Goal: Task Accomplishment & Management: Use online tool/utility

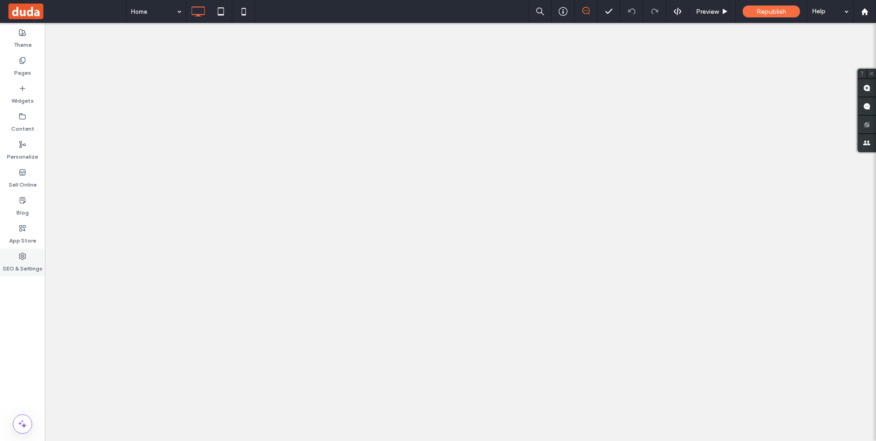
click at [20, 257] on use at bounding box center [22, 256] width 6 height 6
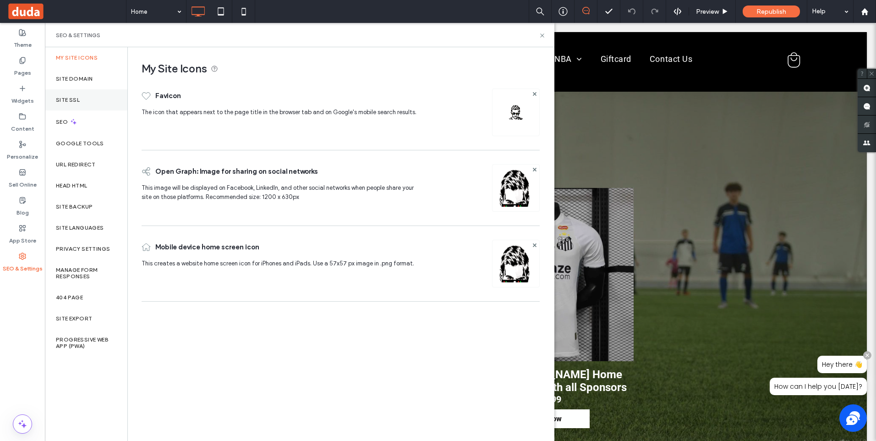
click at [68, 95] on div "Site SSL" at bounding box center [86, 99] width 82 height 21
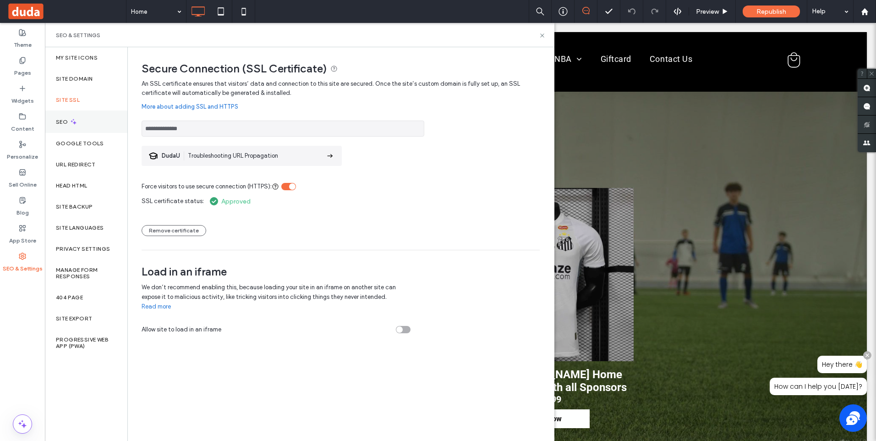
click at [65, 122] on label "SEO" at bounding box center [63, 122] width 14 height 6
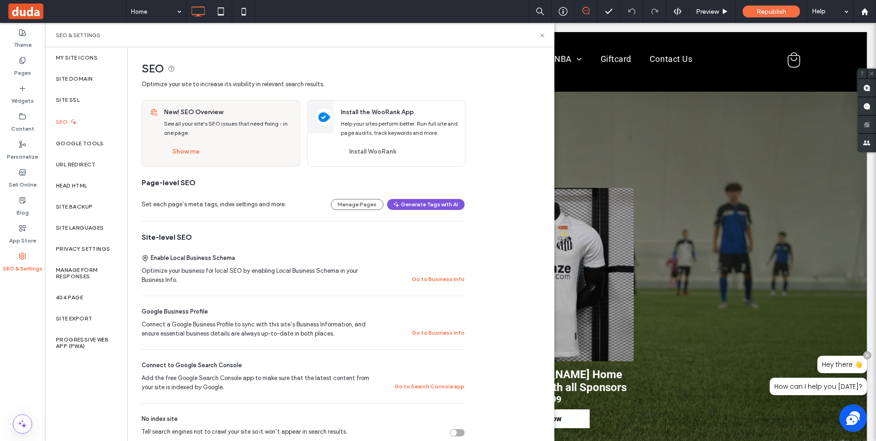
click at [438, 202] on button "Generate Tags with AI" at bounding box center [425, 204] width 77 height 11
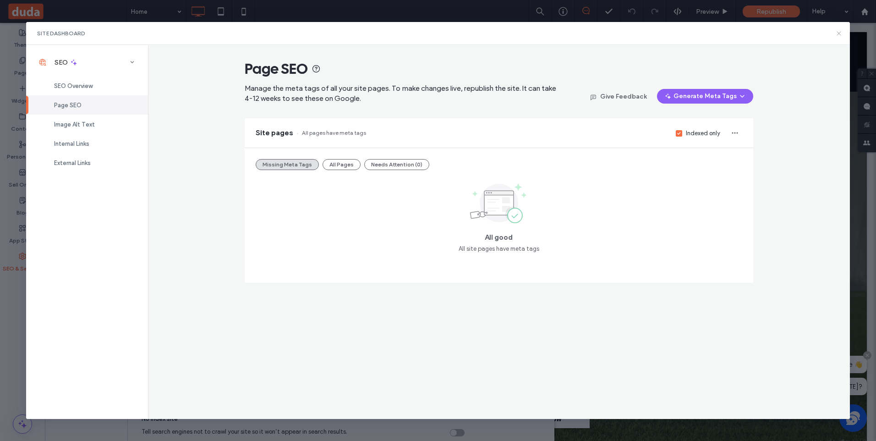
click at [836, 33] on icon at bounding box center [838, 33] width 7 height 7
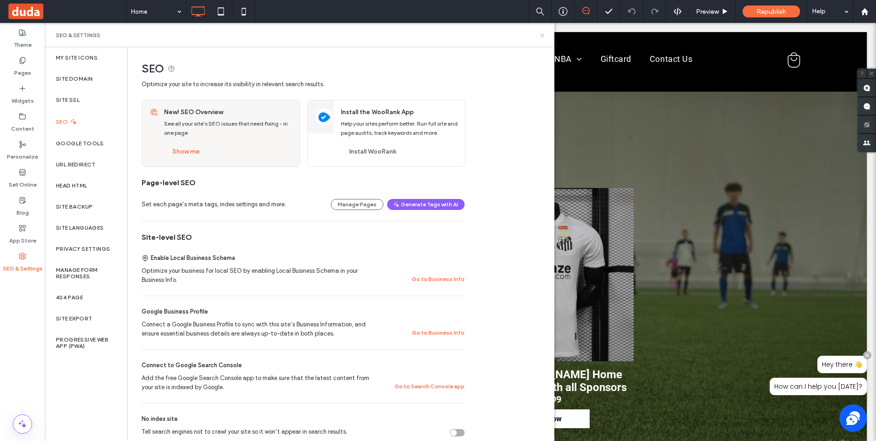
click at [542, 32] on icon at bounding box center [542, 35] width 7 height 7
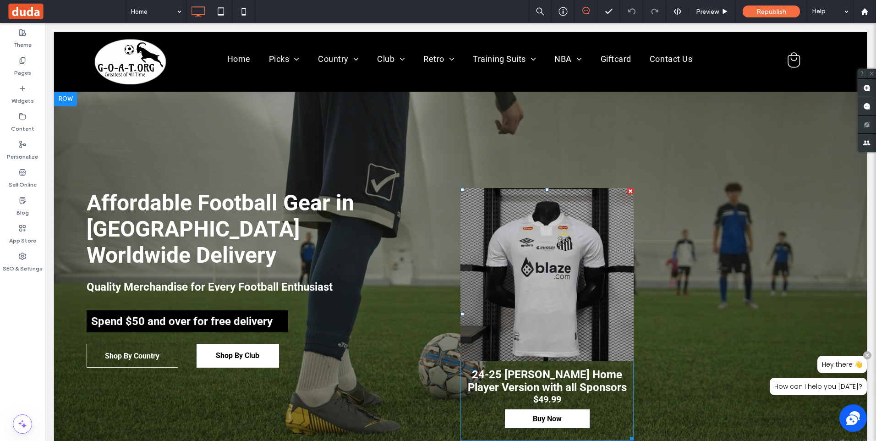
click at [628, 192] on div at bounding box center [630, 191] width 6 height 6
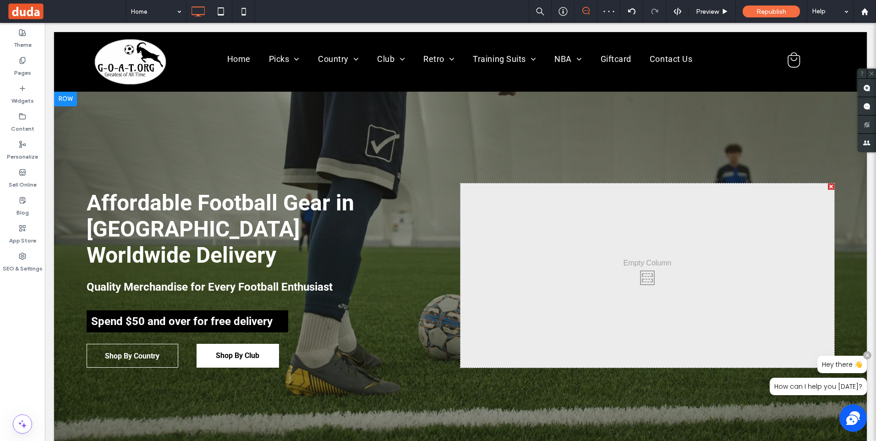
click at [828, 185] on div at bounding box center [831, 186] width 6 height 6
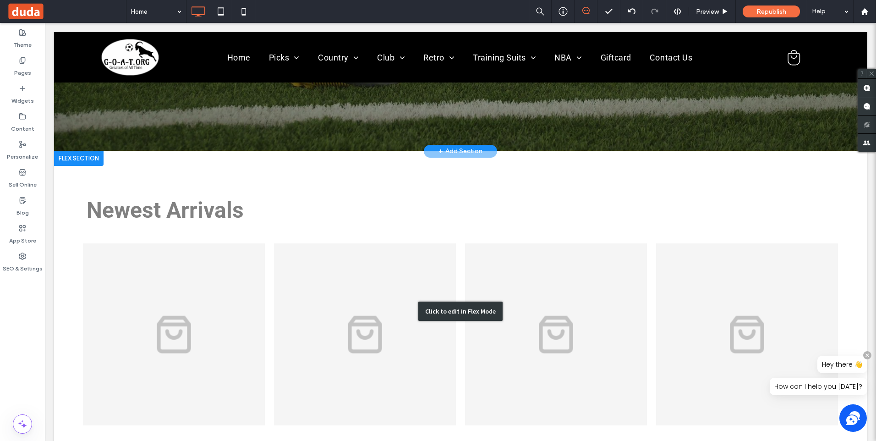
scroll to position [321, 0]
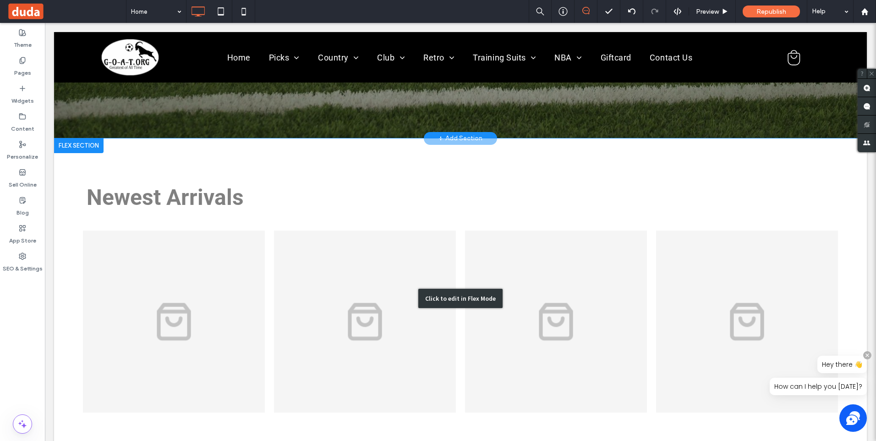
click at [467, 296] on div "Click to edit in Flex Mode" at bounding box center [460, 298] width 84 height 19
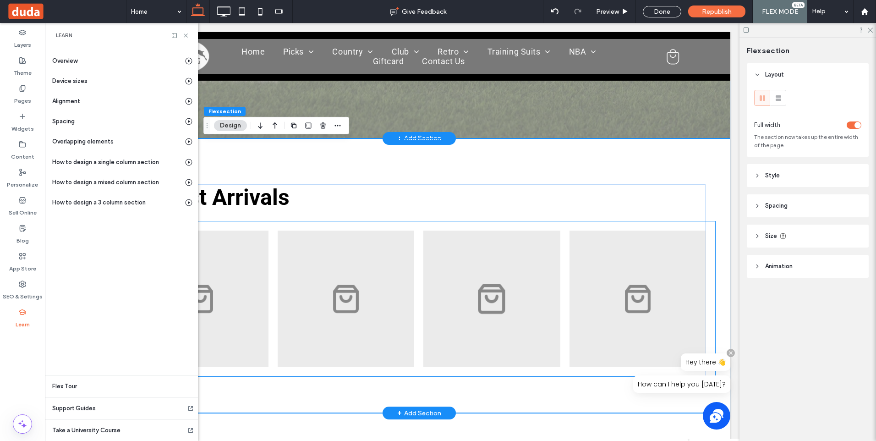
scroll to position [0, 52]
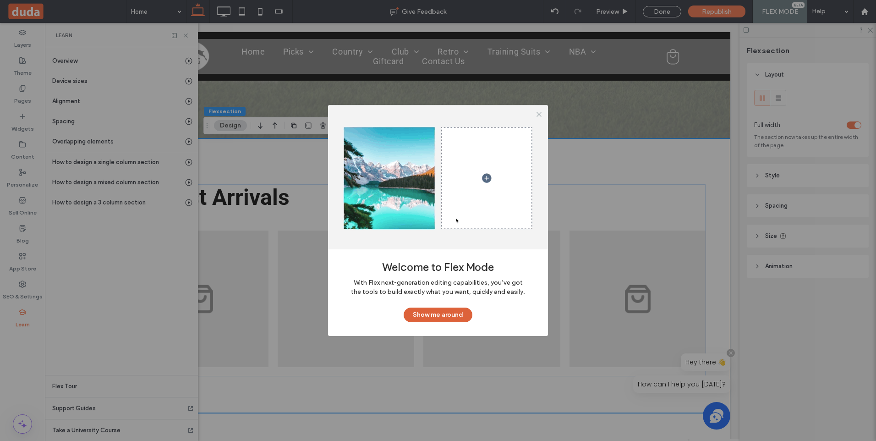
click at [442, 312] on button "Show me around" at bounding box center [438, 314] width 69 height 15
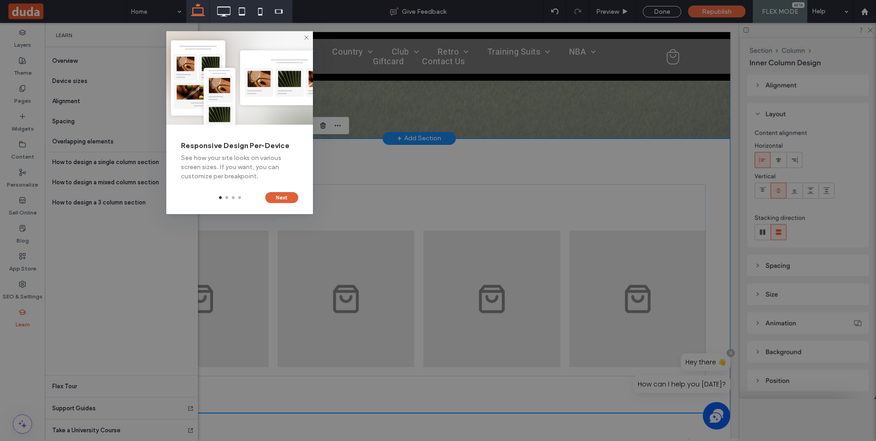
click at [284, 193] on button "Next" at bounding box center [281, 197] width 33 height 11
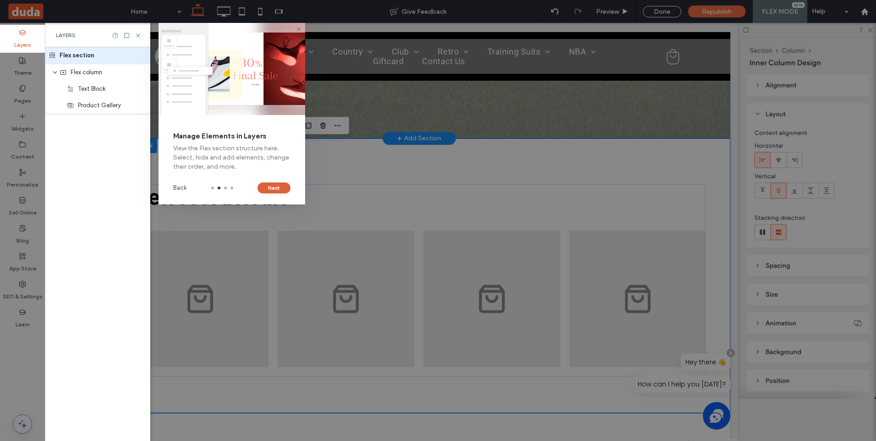
click at [278, 189] on button "Next" at bounding box center [273, 187] width 33 height 11
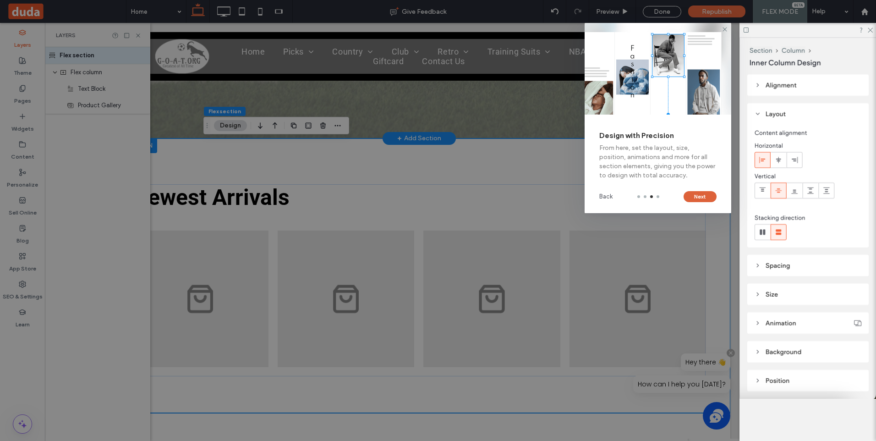
click at [706, 196] on button "Next" at bounding box center [699, 196] width 33 height 11
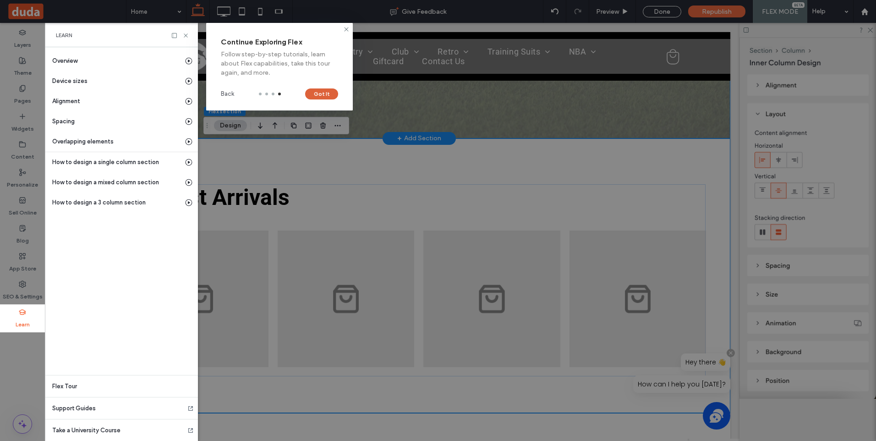
click at [327, 92] on button "Got It" at bounding box center [321, 93] width 33 height 11
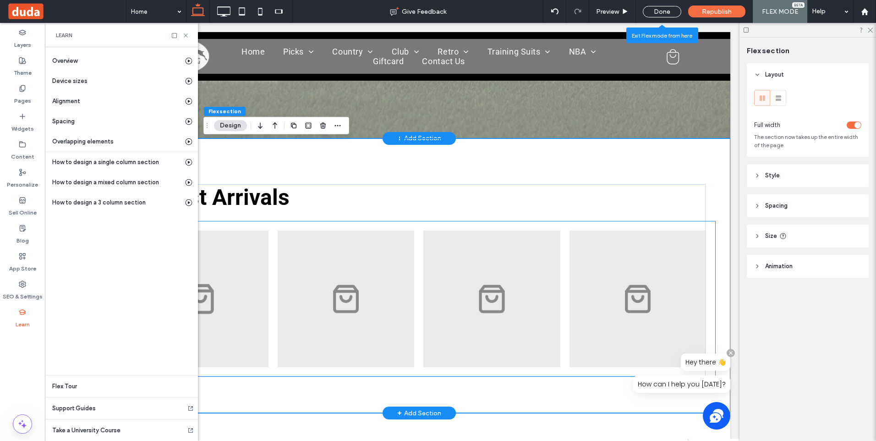
click at [244, 299] on link at bounding box center [200, 298] width 145 height 145
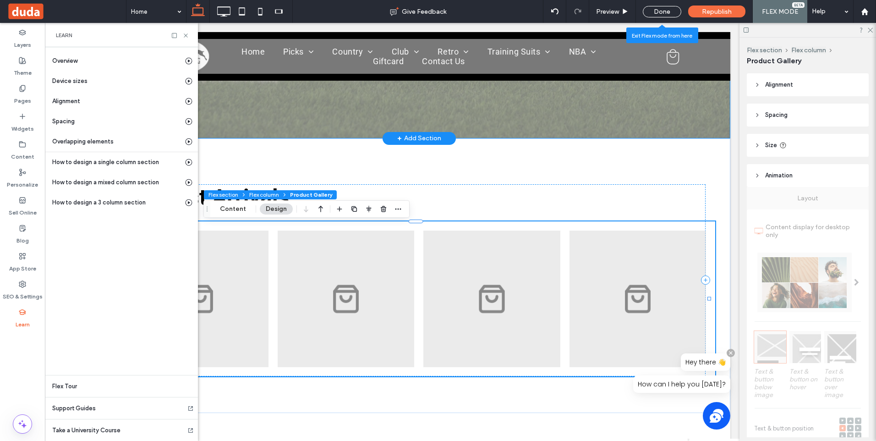
click at [315, 196] on span "Product Gallery" at bounding box center [311, 194] width 42 height 7
click at [231, 209] on button "Content" at bounding box center [233, 208] width 38 height 11
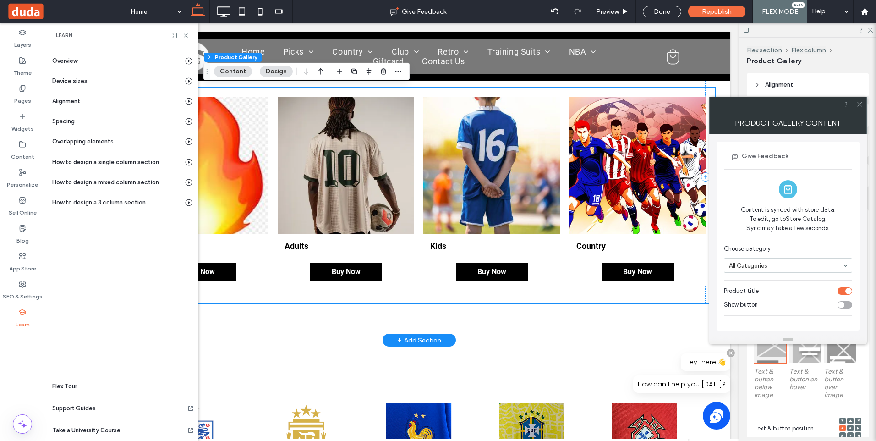
scroll to position [458, 0]
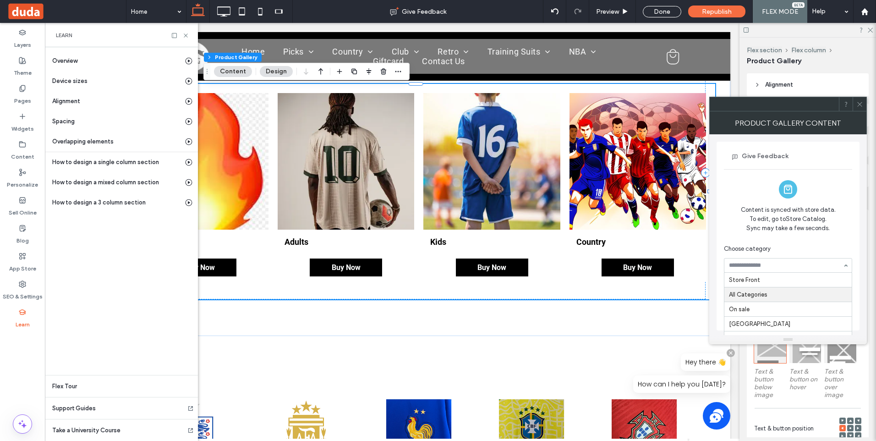
click at [843, 266] on div "Store Front All Categories On sale [GEOGRAPHIC_DATA] Picks Manchester United Ad…" at bounding box center [788, 265] width 128 height 15
click at [836, 178] on div "Give Feedback Content is synced with store data. To edit, go to Store Catalog. …" at bounding box center [788, 232] width 128 height 173
click at [845, 303] on div "toggle" at bounding box center [844, 304] width 15 height 7
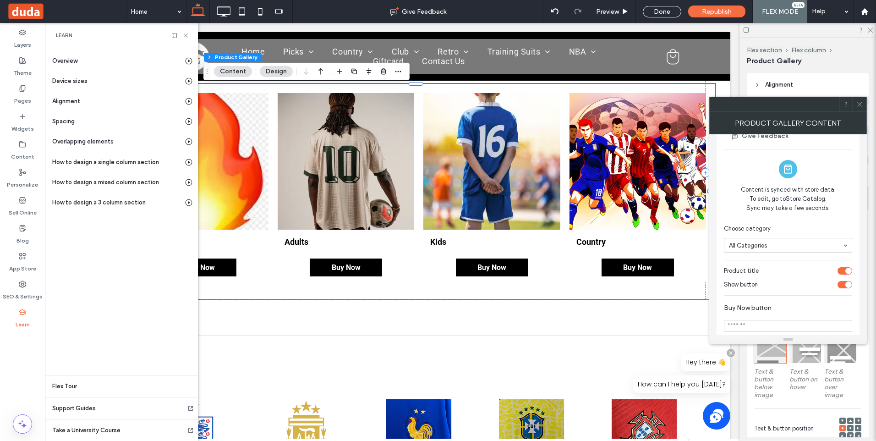
scroll to position [31, 0]
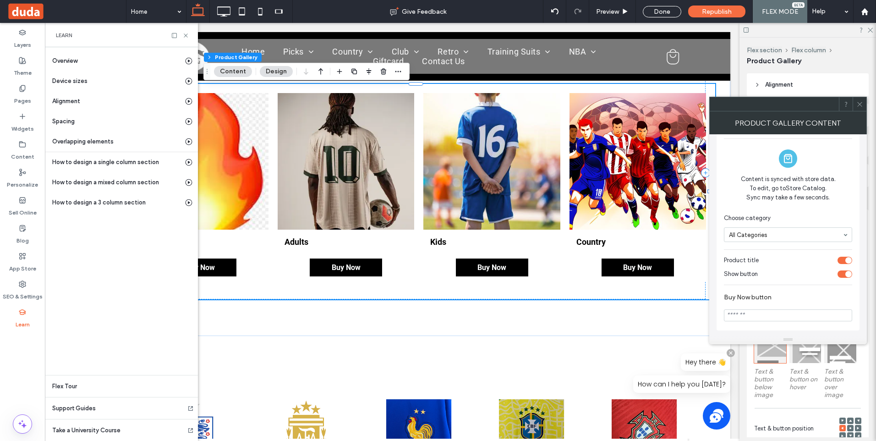
click at [847, 274] on div "toggle" at bounding box center [848, 274] width 6 height 6
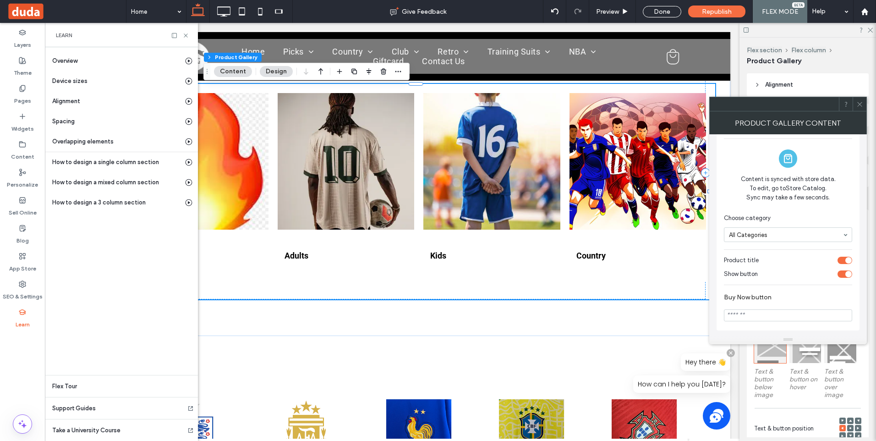
scroll to position [0, 0]
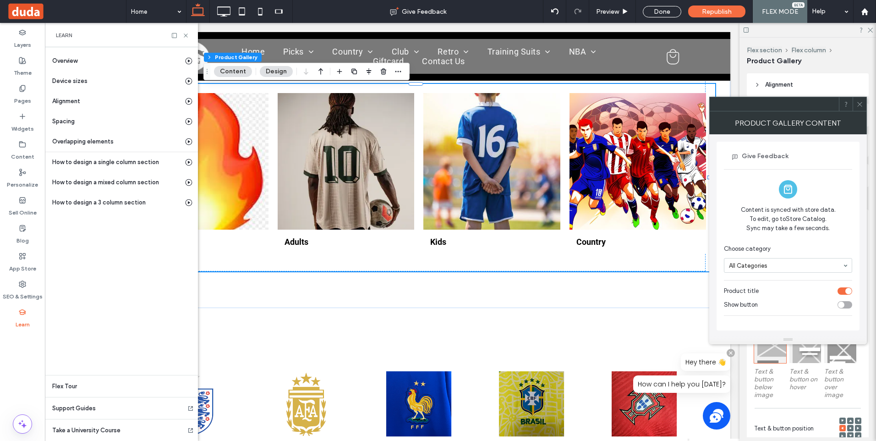
click at [862, 105] on icon at bounding box center [859, 104] width 7 height 7
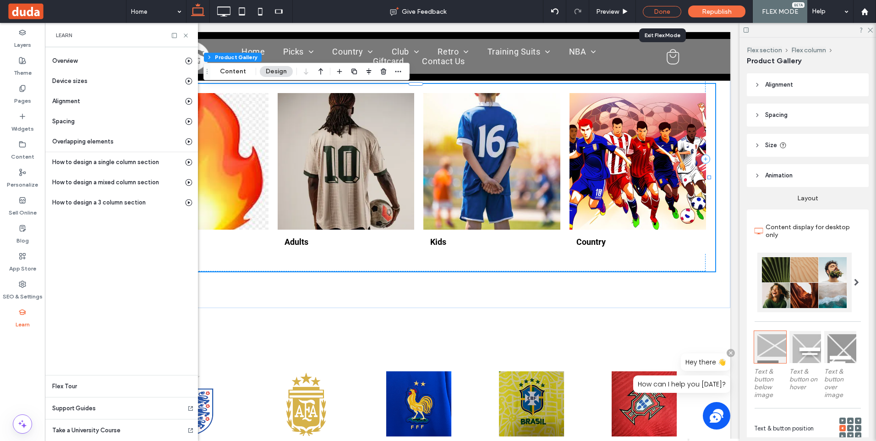
drag, startPoint x: 662, startPoint y: 10, endPoint x: 611, endPoint y: 21, distance: 51.5
click at [662, 10] on div "Done" at bounding box center [662, 11] width 38 height 11
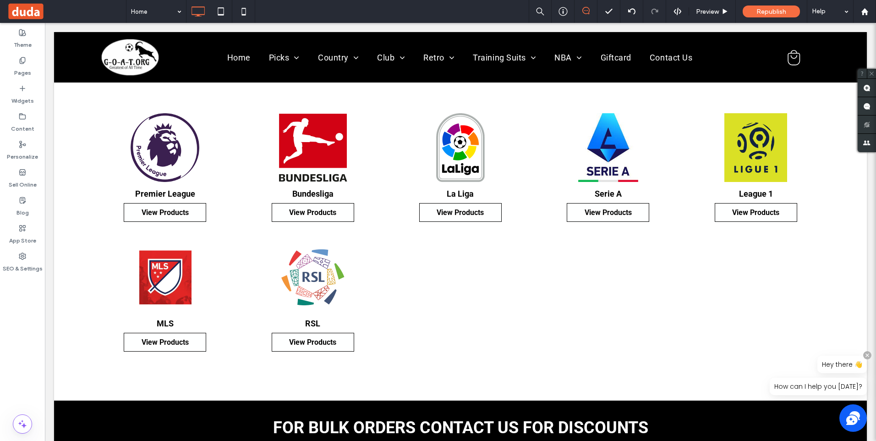
scroll to position [1237, 0]
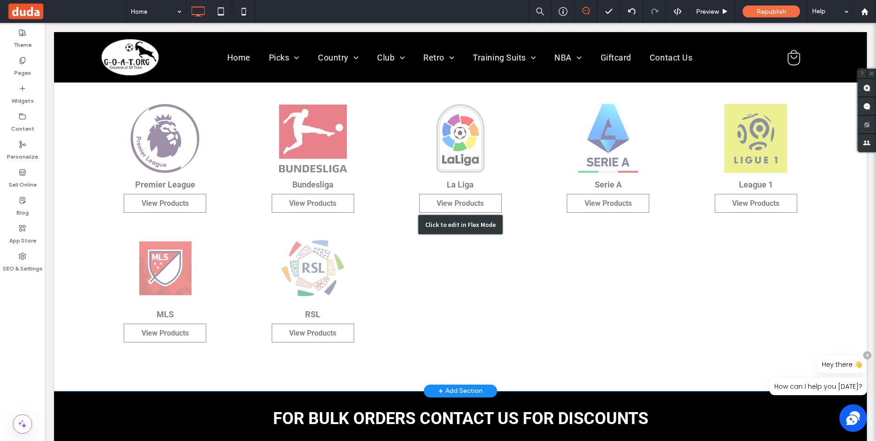
click at [447, 219] on div "Click to edit in Flex Mode" at bounding box center [460, 224] width 84 height 19
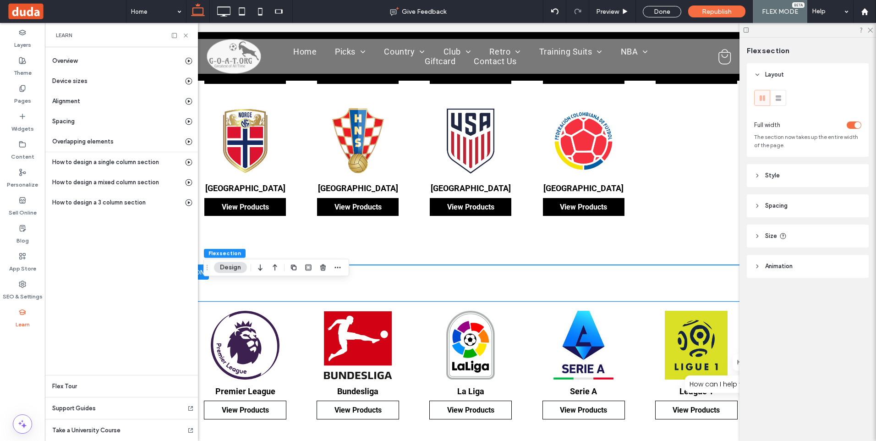
scroll to position [962, 0]
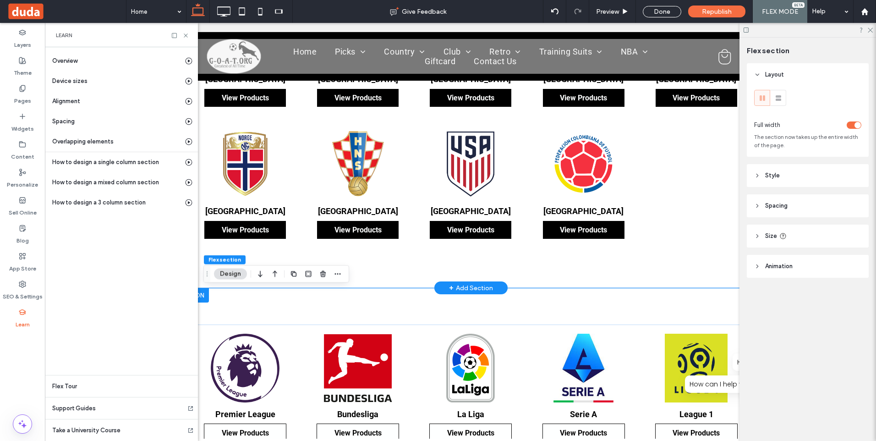
click at [472, 289] on div "+ Add Section" at bounding box center [471, 288] width 44 height 10
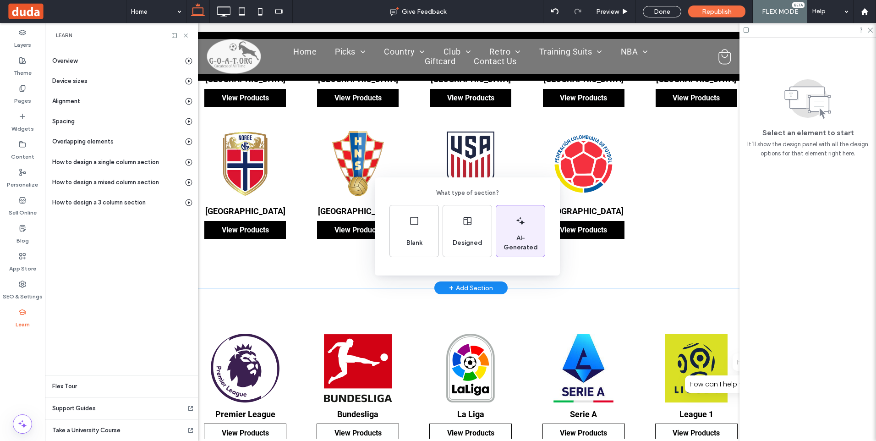
click at [517, 240] on span "AI-Generated" at bounding box center [520, 243] width 49 height 18
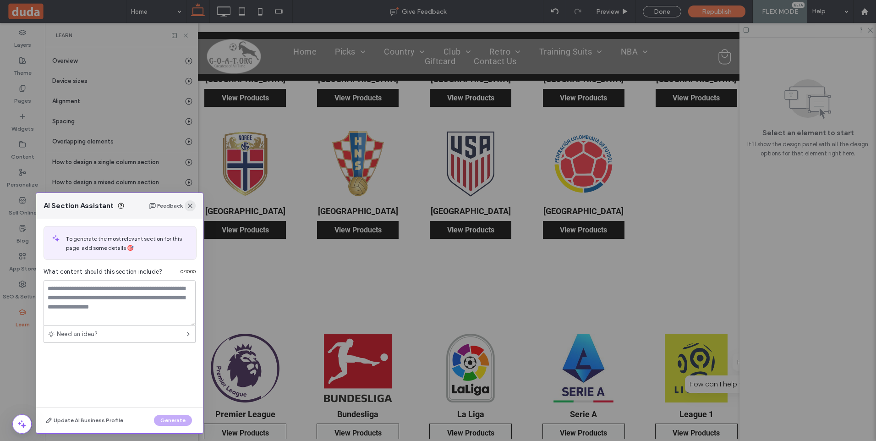
drag, startPoint x: 189, startPoint y: 203, endPoint x: 111, endPoint y: 180, distance: 81.2
click at [189, 203] on icon "button" at bounding box center [189, 205] width 7 height 7
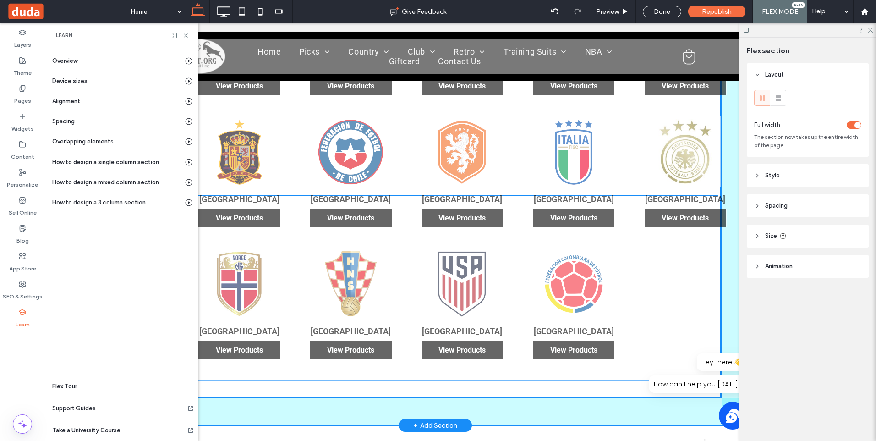
scroll to position [819, 0]
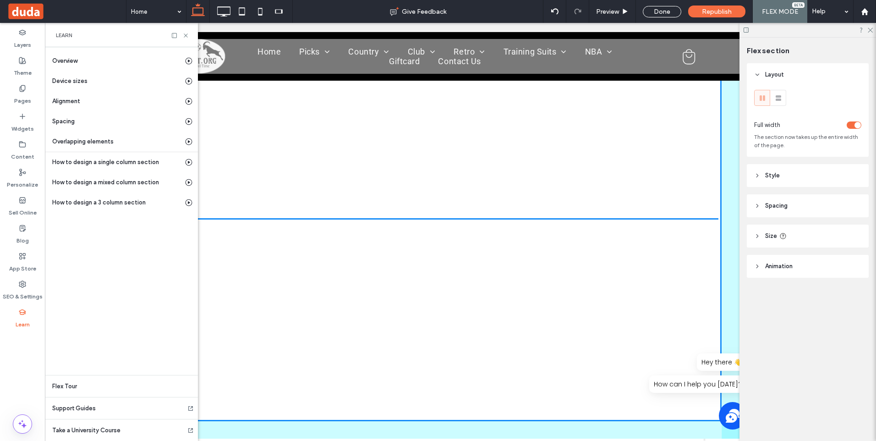
drag, startPoint x: 596, startPoint y: 210, endPoint x: 633, endPoint y: 383, distance: 177.1
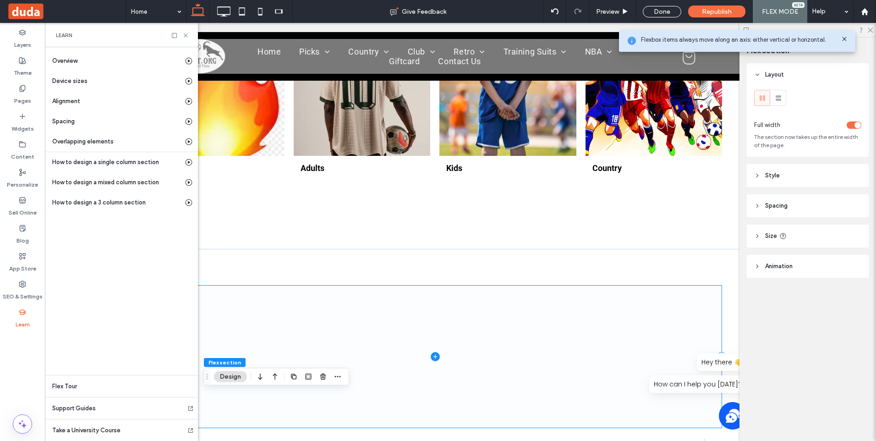
scroll to position [531, 0]
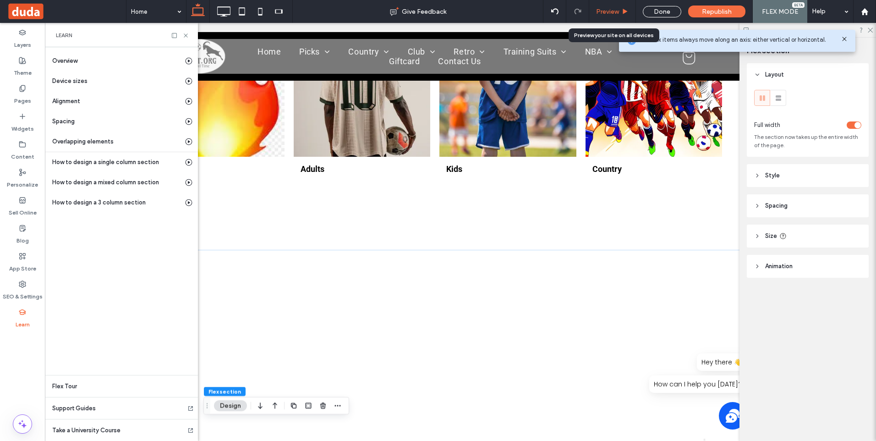
drag, startPoint x: 622, startPoint y: 8, endPoint x: 464, endPoint y: 120, distance: 192.8
click at [622, 8] on div "Preview" at bounding box center [612, 12] width 46 height 8
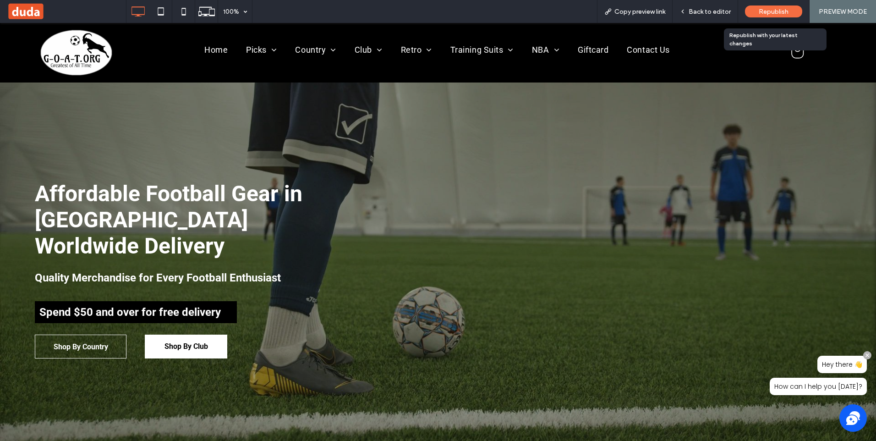
click at [774, 8] on span "Republish" at bounding box center [773, 12] width 30 height 8
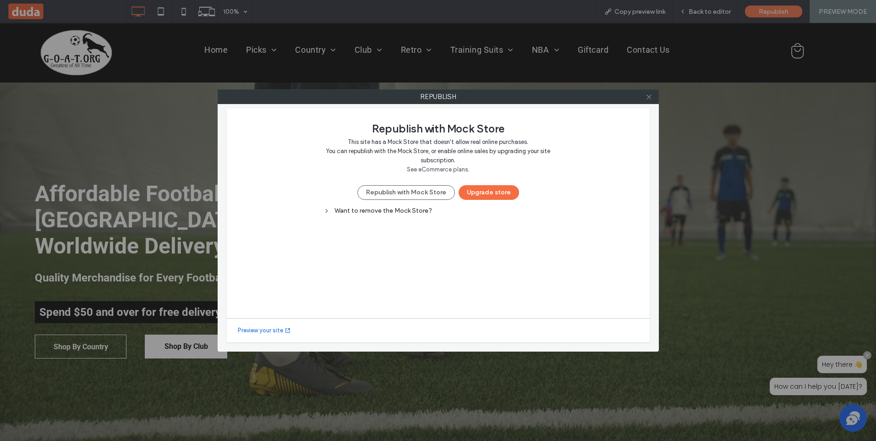
click at [649, 98] on use at bounding box center [648, 96] width 5 height 5
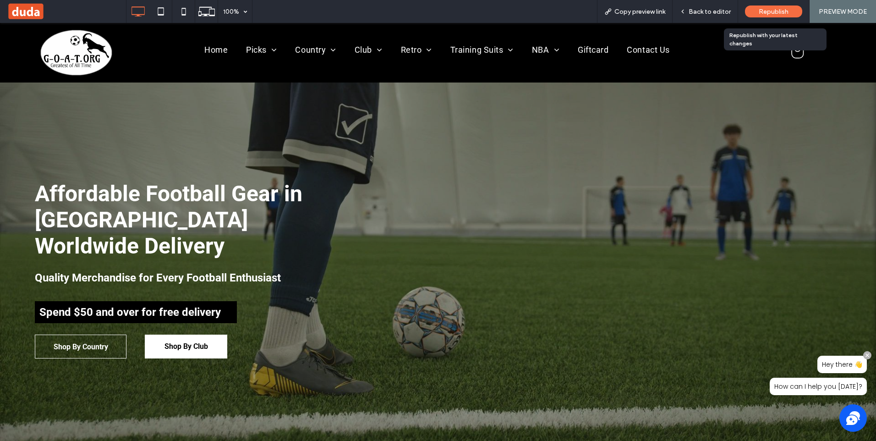
click at [780, 3] on div "Republish" at bounding box center [773, 11] width 57 height 23
drag, startPoint x: 780, startPoint y: 3, endPoint x: 770, endPoint y: 10, distance: 11.8
click at [770, 10] on span "Republish" at bounding box center [773, 12] width 30 height 8
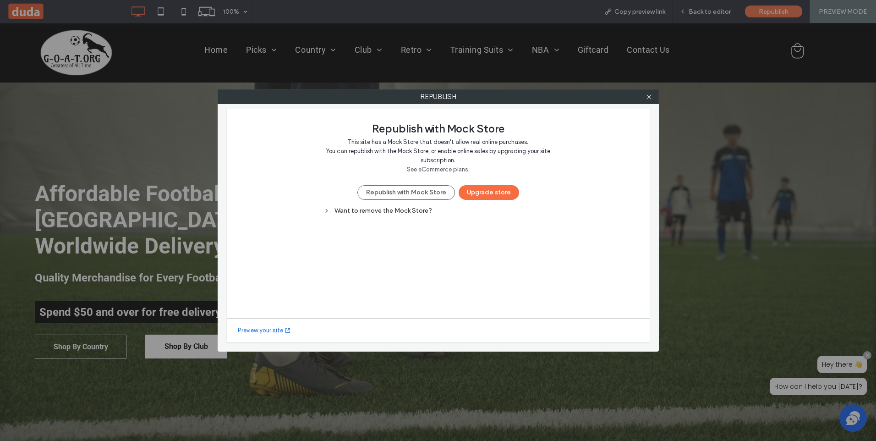
click at [769, 11] on div "Republish Republish with Mock Store This site has a Mock Store that doesn't all…" at bounding box center [438, 220] width 876 height 441
click at [481, 191] on button "Upgrade store" at bounding box center [488, 192] width 60 height 15
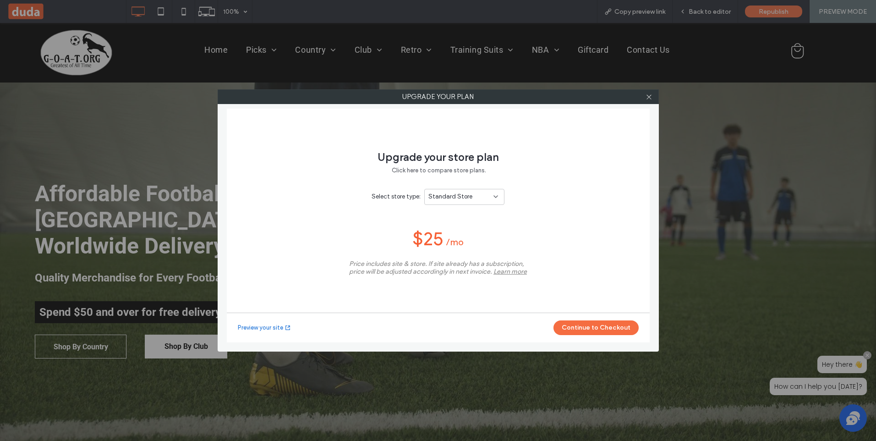
click at [495, 196] on icon at bounding box center [495, 196] width 7 height 7
click at [468, 245] on span "Unlimited Store" at bounding box center [448, 244] width 43 height 9
click at [649, 96] on icon at bounding box center [648, 96] width 7 height 7
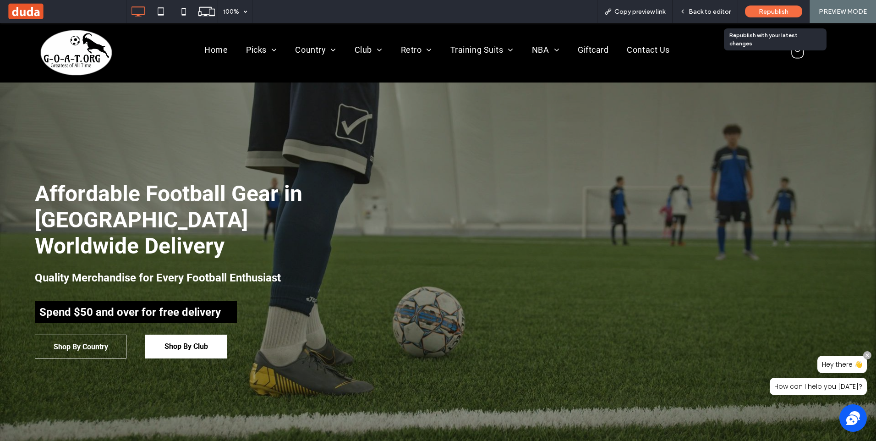
click at [775, 13] on span "Republish" at bounding box center [773, 12] width 30 height 8
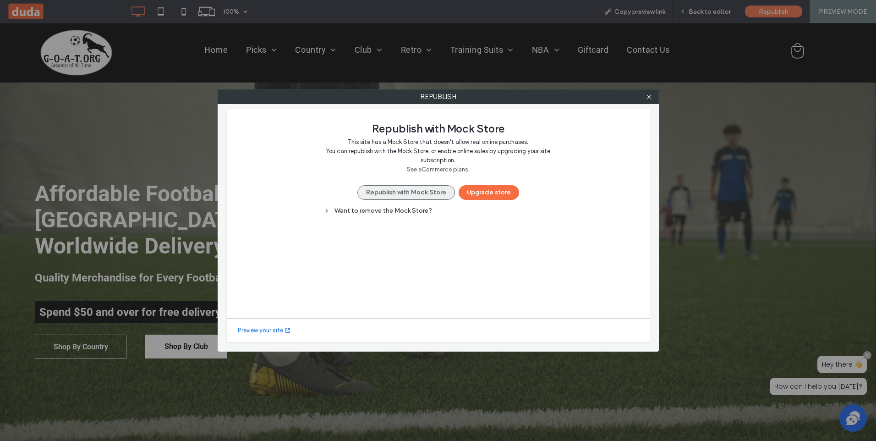
click at [400, 193] on button "Republish with Mock Store" at bounding box center [406, 192] width 98 height 15
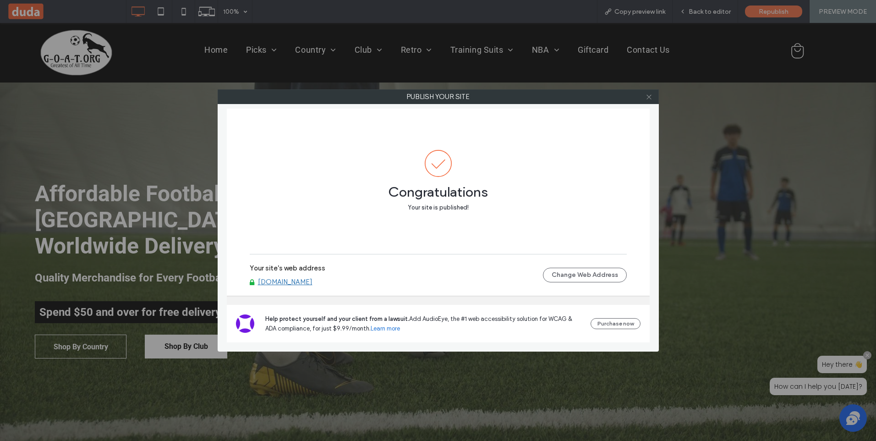
click at [651, 96] on icon at bounding box center [648, 96] width 7 height 7
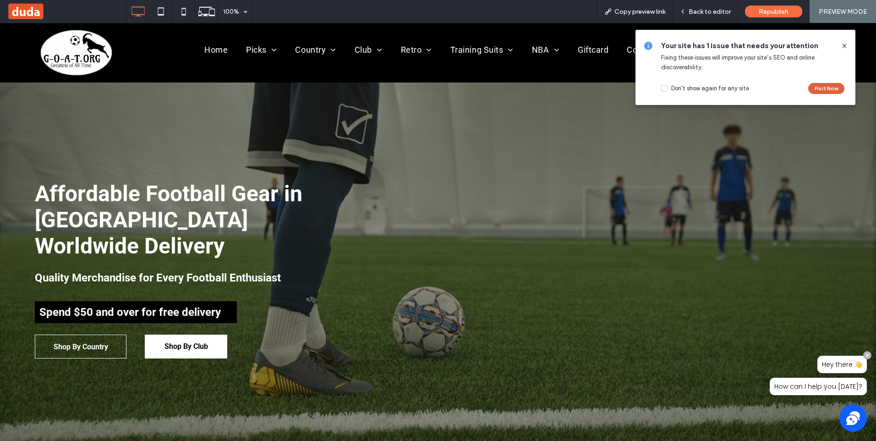
click at [828, 89] on button "Fix it Now" at bounding box center [826, 88] width 36 height 11
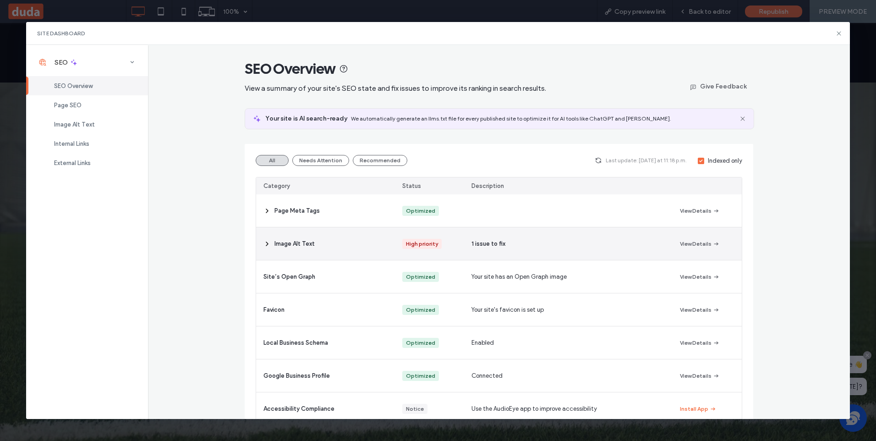
click at [485, 240] on span "1 issue to fix" at bounding box center [488, 243] width 34 height 9
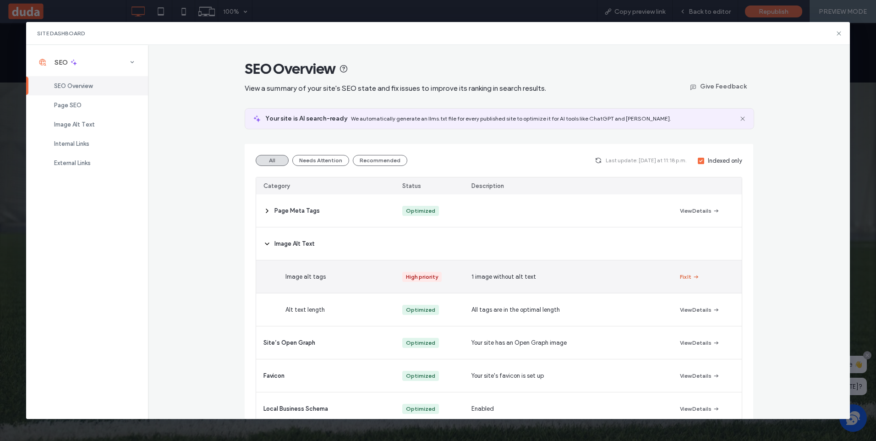
click at [683, 273] on button "Fix It" at bounding box center [690, 276] width 20 height 11
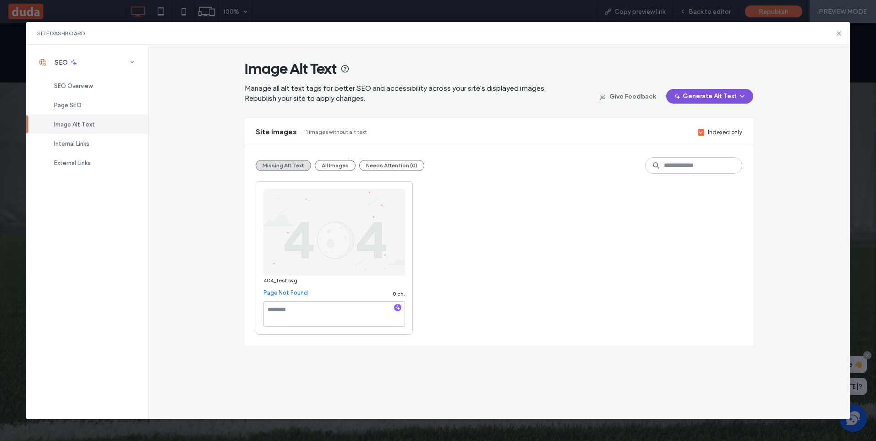
click at [720, 93] on button "Generate Alt Text" at bounding box center [709, 96] width 87 height 15
click at [709, 119] on span "Generate Missing Alt Text Only" at bounding box center [701, 119] width 84 height 9
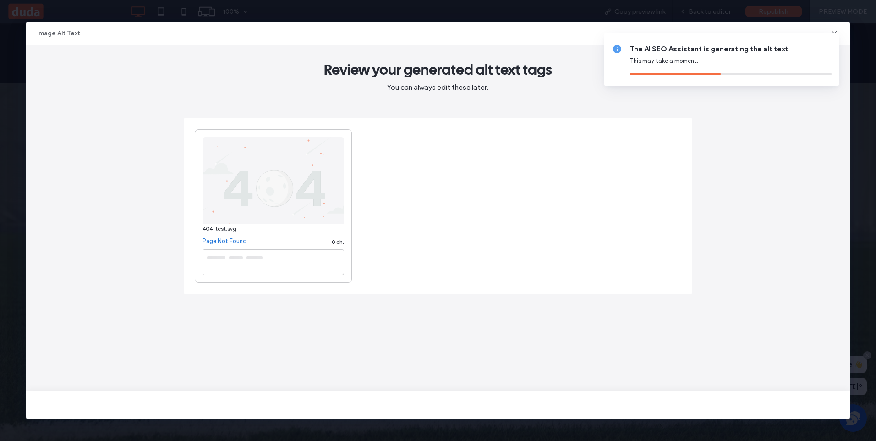
type textarea "**********"
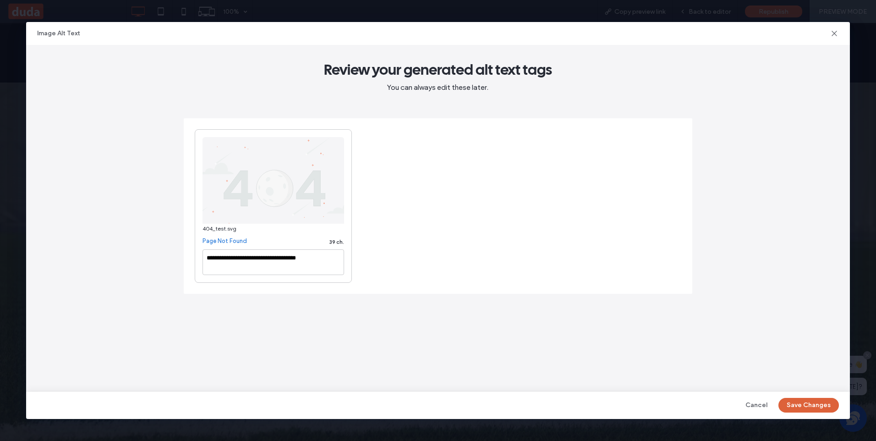
click at [812, 402] on button "Save Changes" at bounding box center [808, 405] width 60 height 15
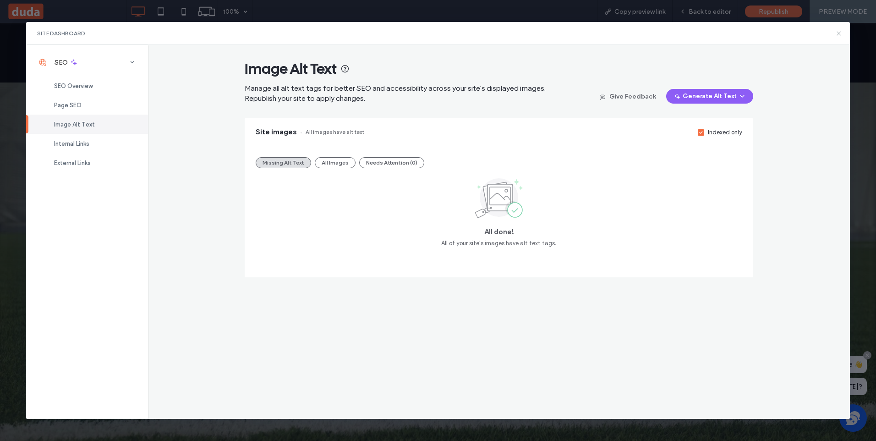
drag, startPoint x: 840, startPoint y: 35, endPoint x: 769, endPoint y: 104, distance: 99.8
click at [840, 35] on icon at bounding box center [838, 33] width 7 height 7
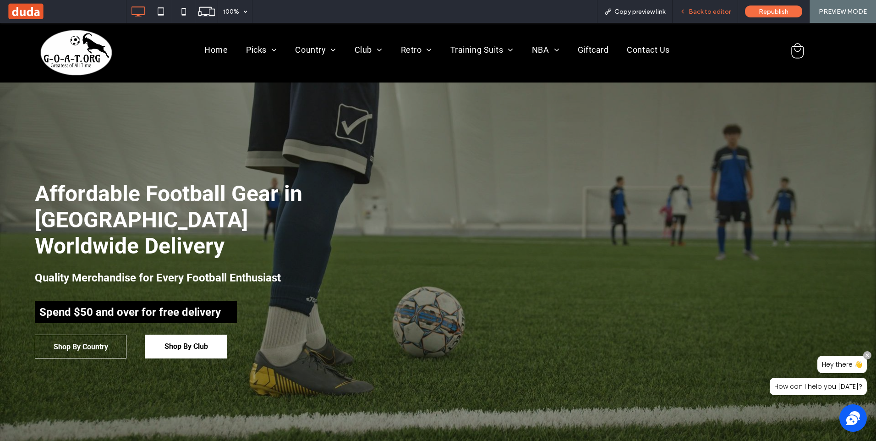
click at [705, 15] on span "Back to editor" at bounding box center [709, 12] width 42 height 8
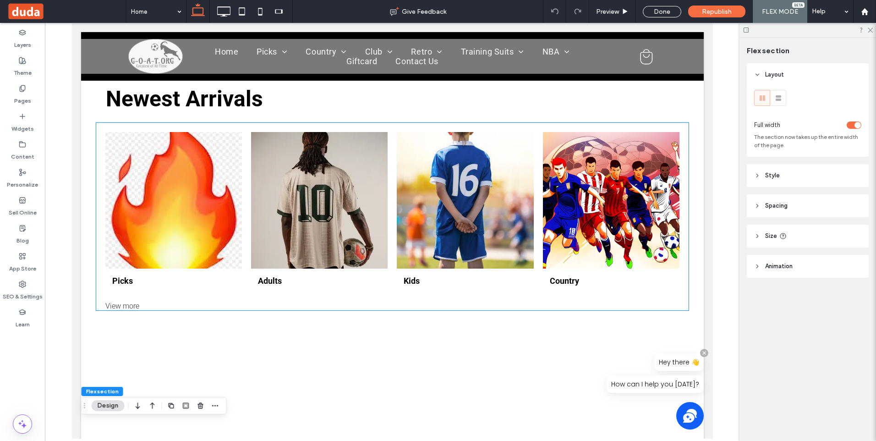
scroll to position [321, 0]
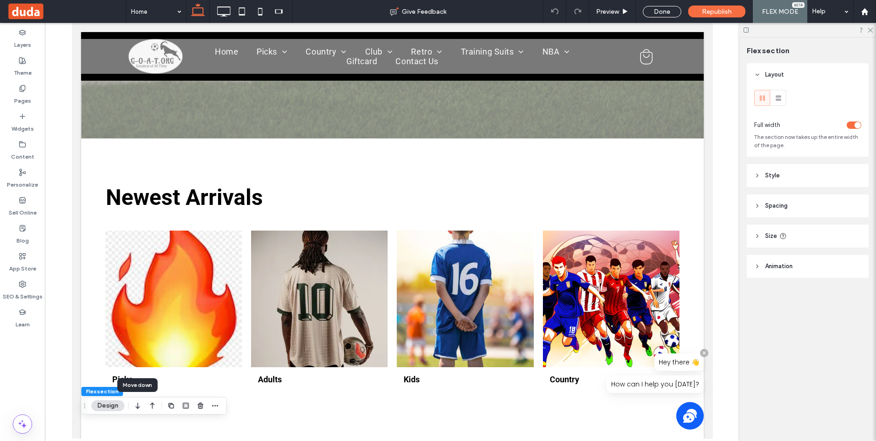
click at [102, 404] on button "Design" at bounding box center [108, 405] width 33 height 11
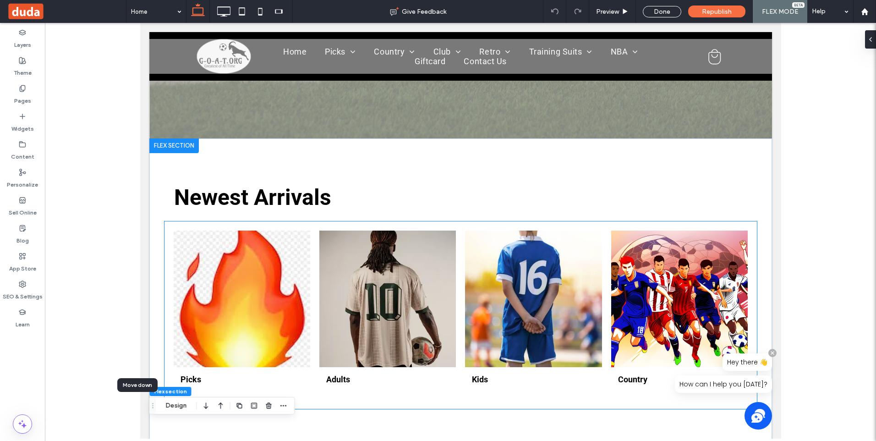
click at [554, 262] on link at bounding box center [533, 298] width 145 height 145
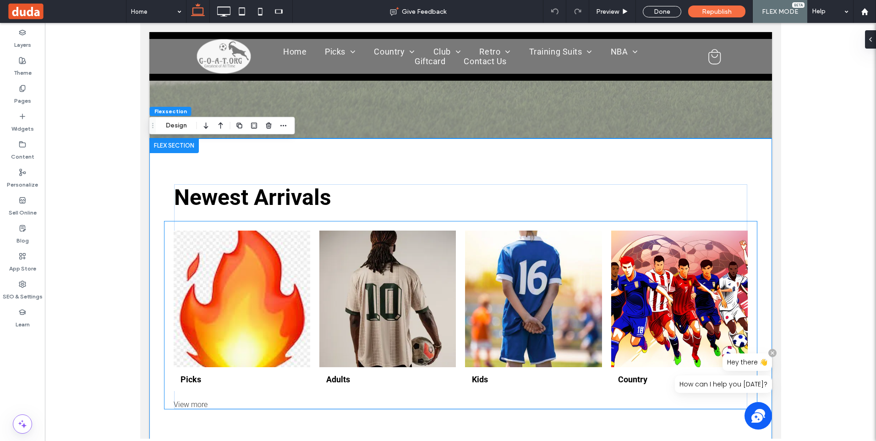
scroll to position [329, 0]
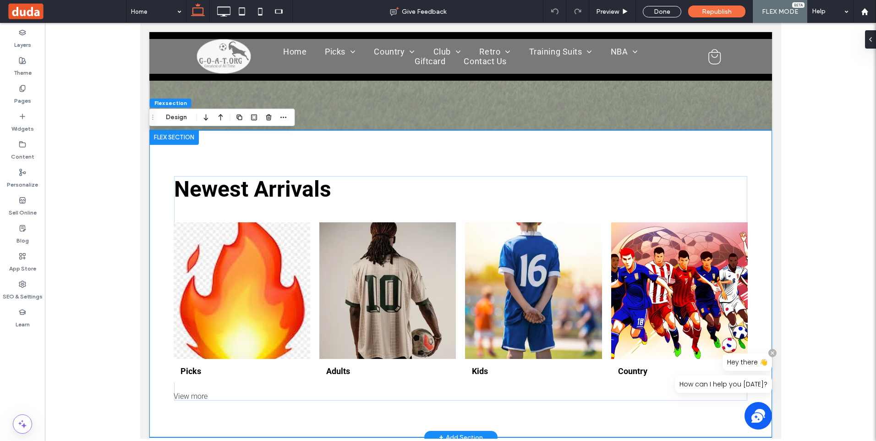
click at [185, 137] on div at bounding box center [173, 137] width 49 height 15
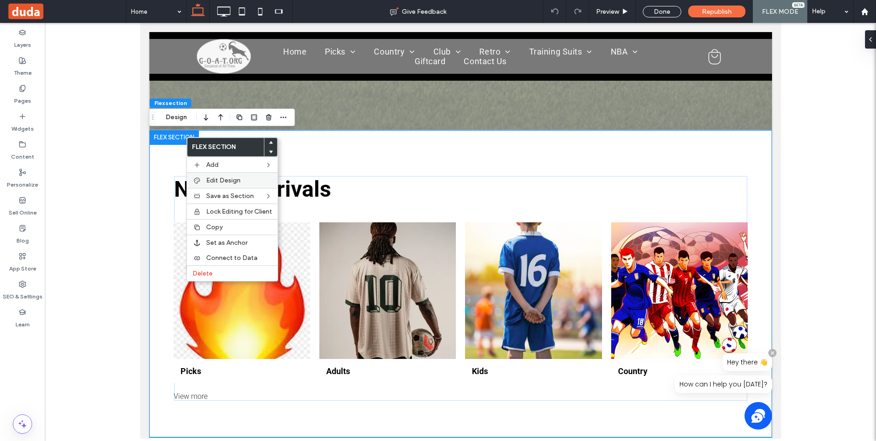
click at [259, 179] on label "Edit Design" at bounding box center [239, 180] width 66 height 8
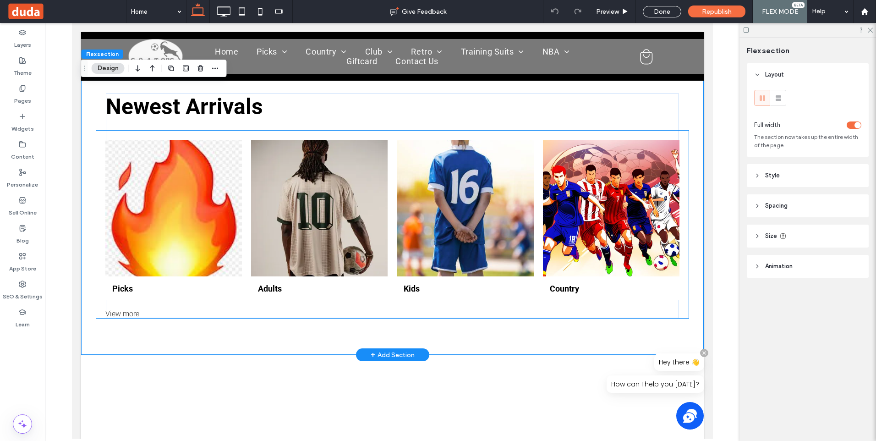
scroll to position [420, 0]
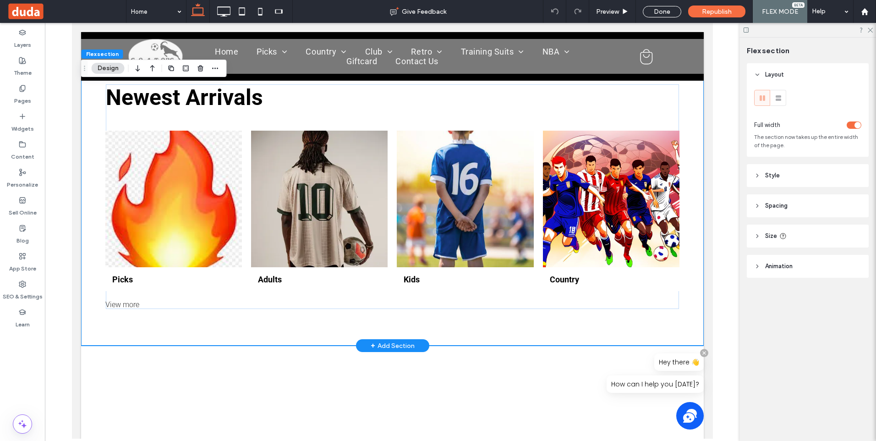
click at [384, 344] on div "+ Add Section" at bounding box center [392, 345] width 44 height 10
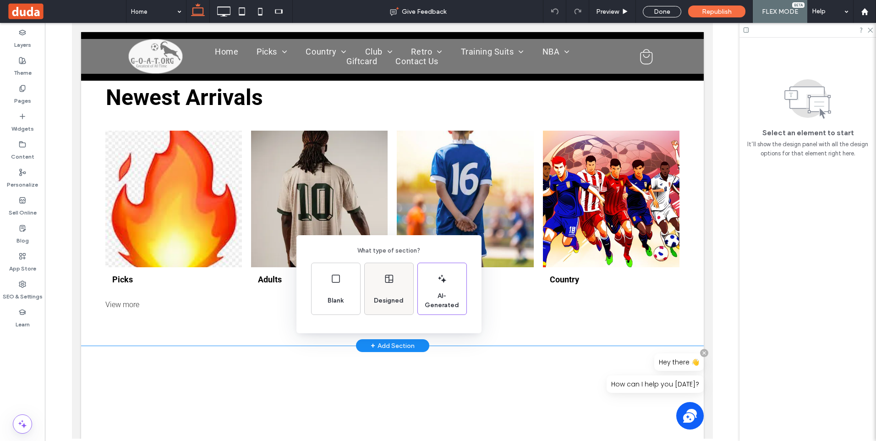
click at [393, 290] on div "Designed" at bounding box center [388, 300] width 37 height 20
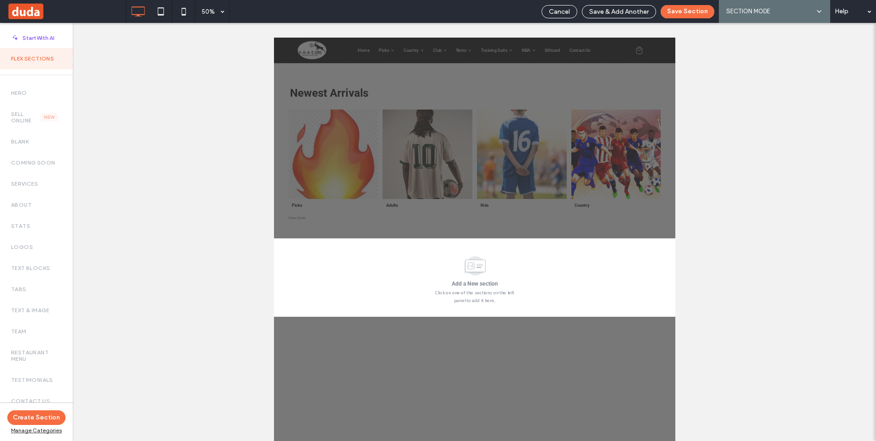
scroll to position [375, 0]
click at [560, 12] on span "Cancel" at bounding box center [559, 12] width 21 height 8
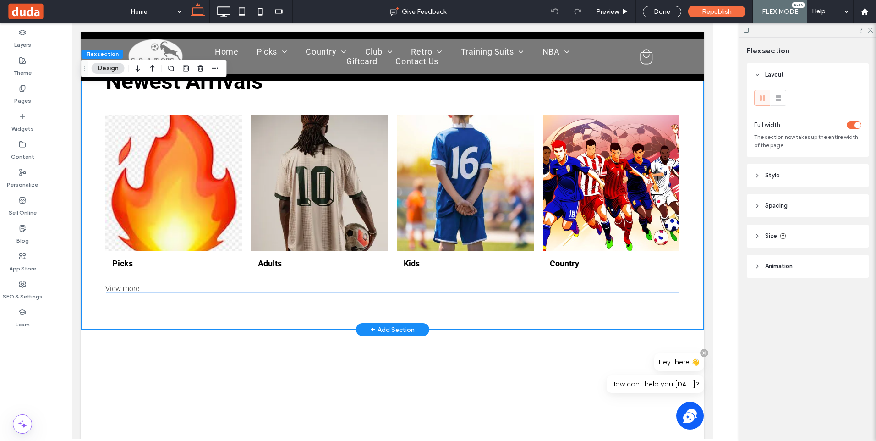
scroll to position [420, 0]
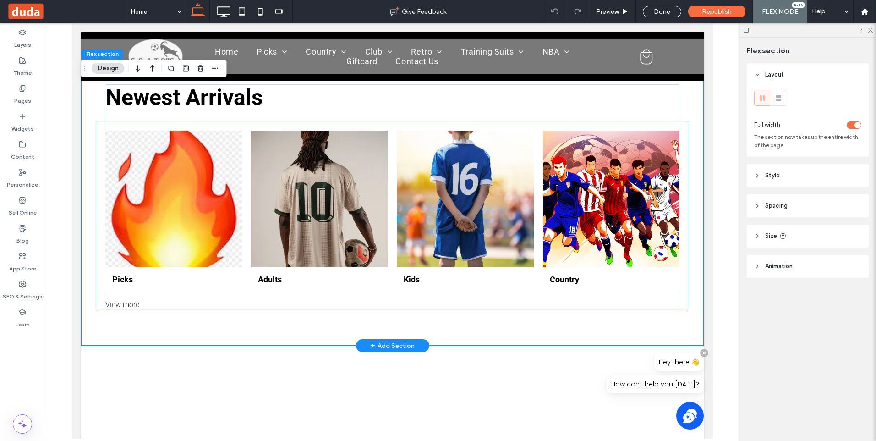
click at [331, 205] on link at bounding box center [318, 198] width 145 height 145
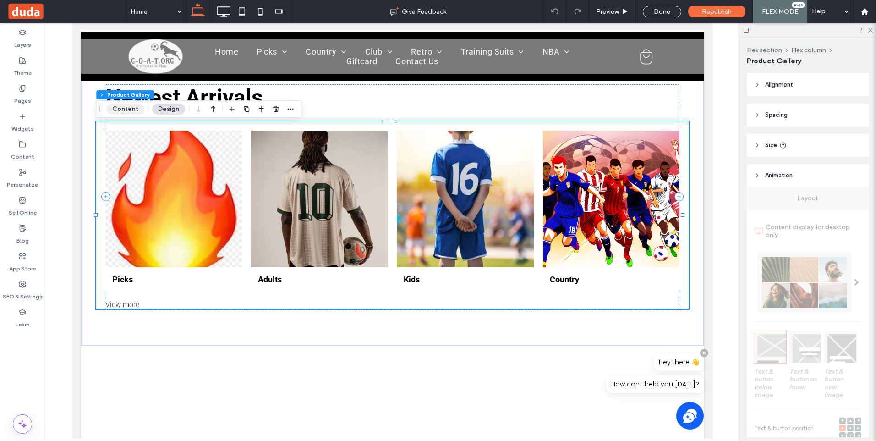
click at [128, 109] on button "Content" at bounding box center [125, 109] width 38 height 11
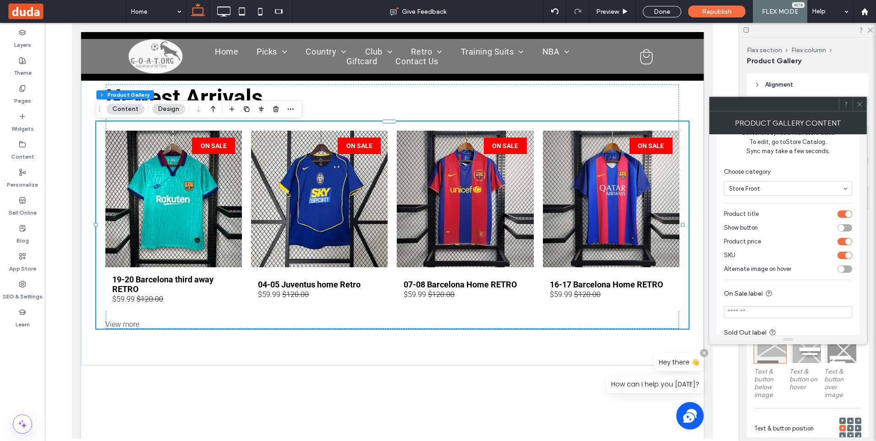
scroll to position [114, 0]
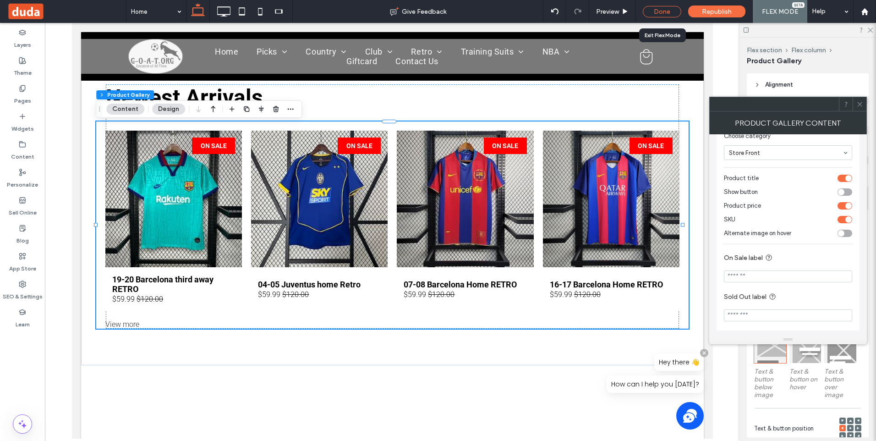
click at [660, 12] on div "Done" at bounding box center [662, 11] width 38 height 11
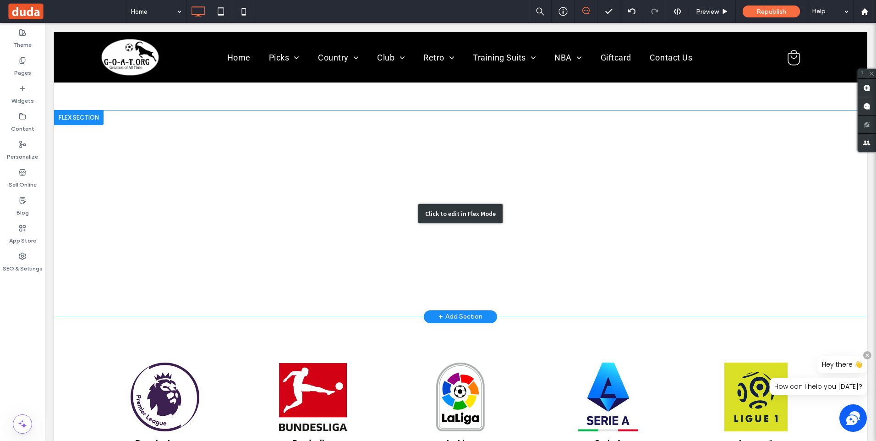
scroll to position [741, 0]
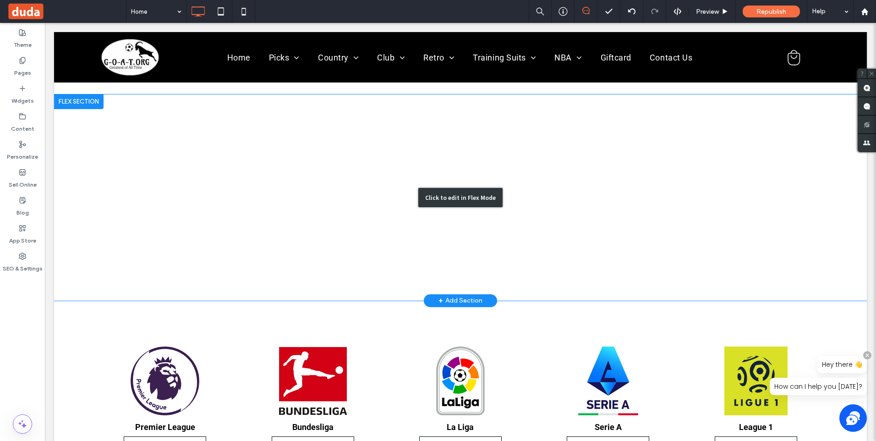
click at [470, 196] on div "Click to edit in Flex Mode" at bounding box center [460, 197] width 84 height 19
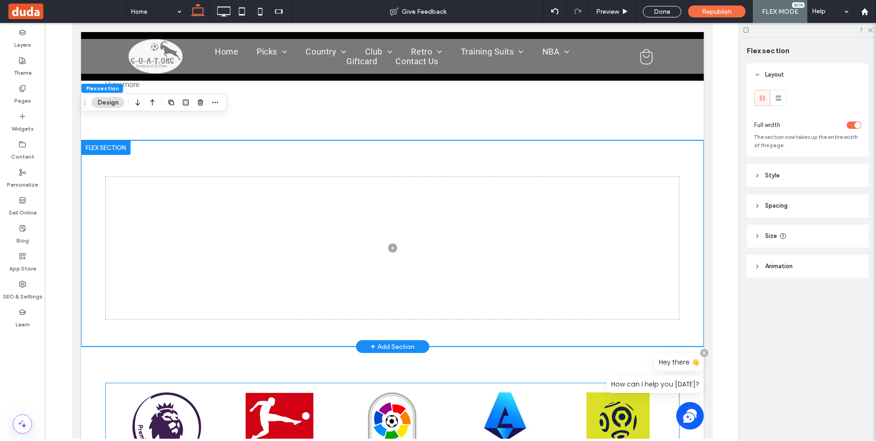
scroll to position [629, 0]
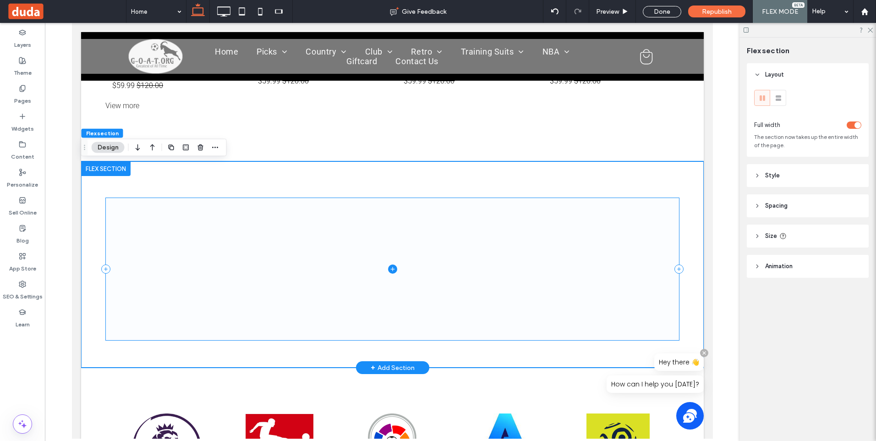
click at [387, 268] on icon at bounding box center [391, 268] width 9 height 9
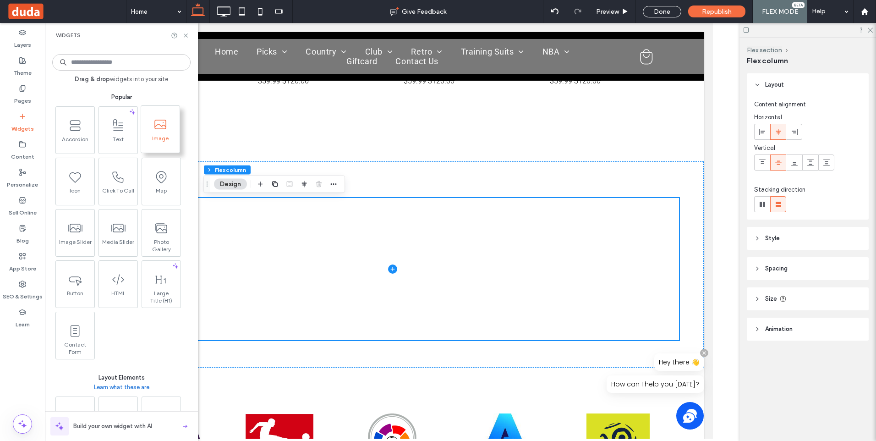
click at [161, 135] on span "Image" at bounding box center [160, 141] width 38 height 13
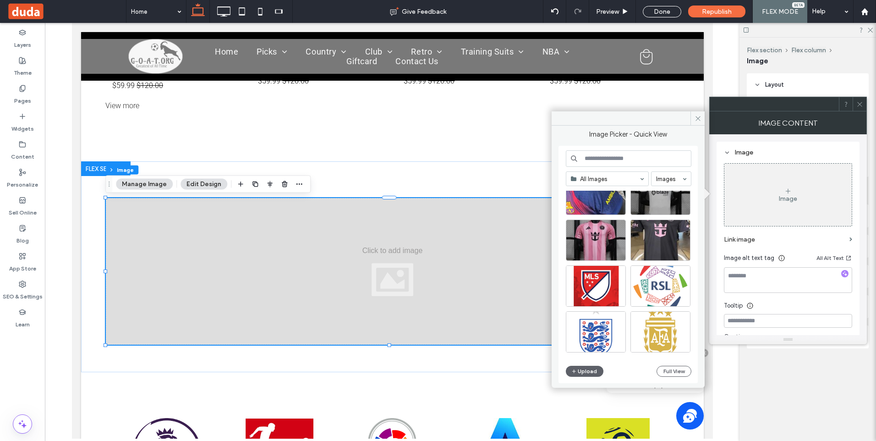
scroll to position [229, 0]
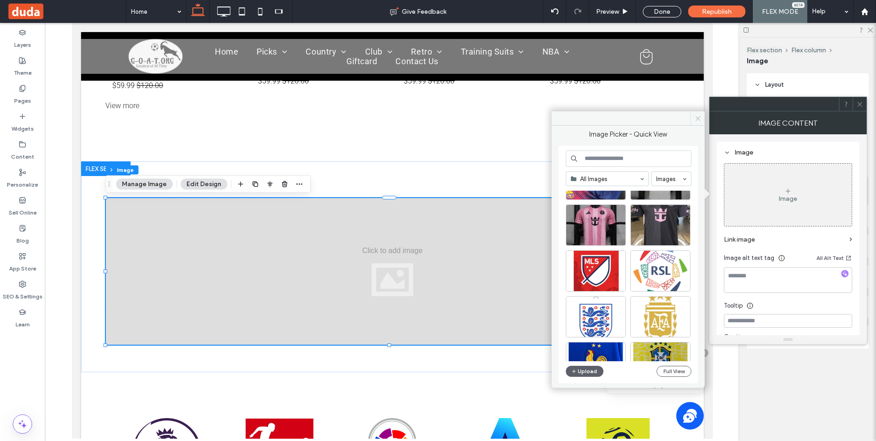
drag, startPoint x: 694, startPoint y: 118, endPoint x: 622, endPoint y: 97, distance: 74.8
click at [694, 118] on icon at bounding box center [697, 118] width 7 height 7
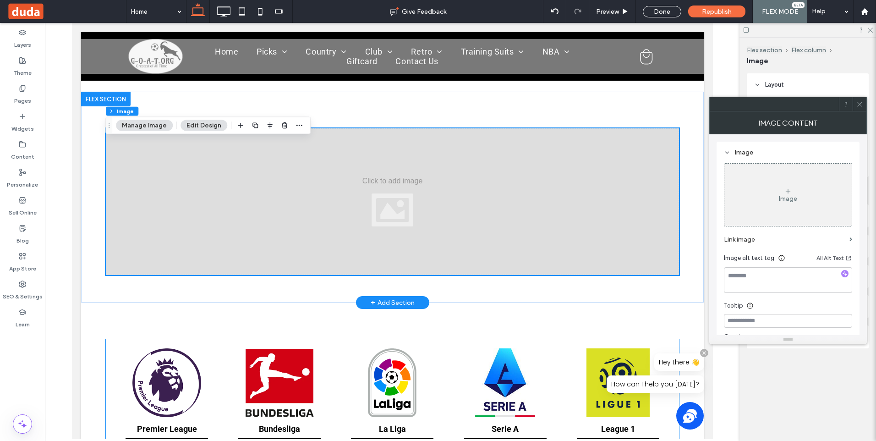
scroll to position [675, 0]
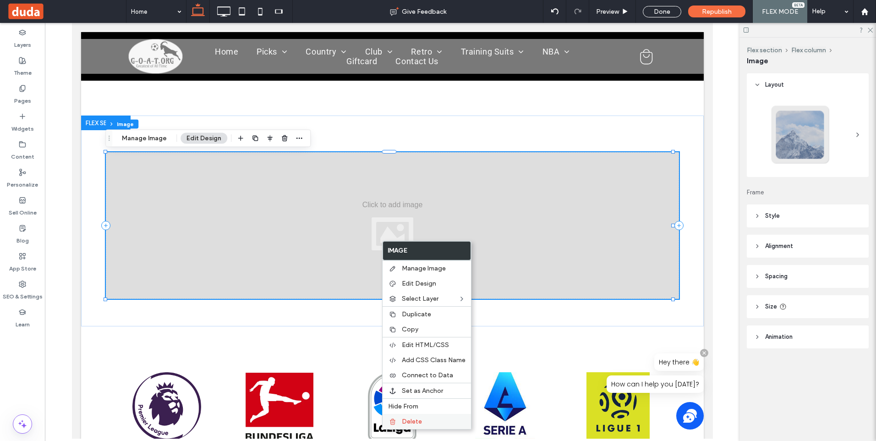
click at [410, 418] on span "Delete" at bounding box center [412, 421] width 20 height 8
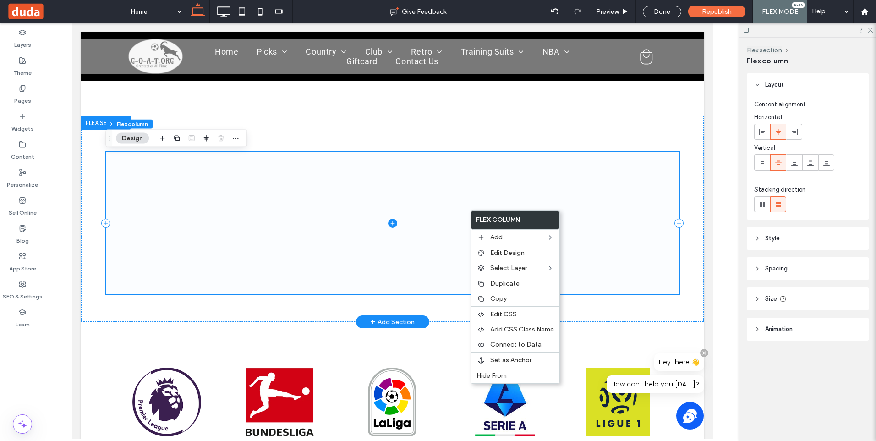
click at [434, 205] on span at bounding box center [391, 223] width 573 height 142
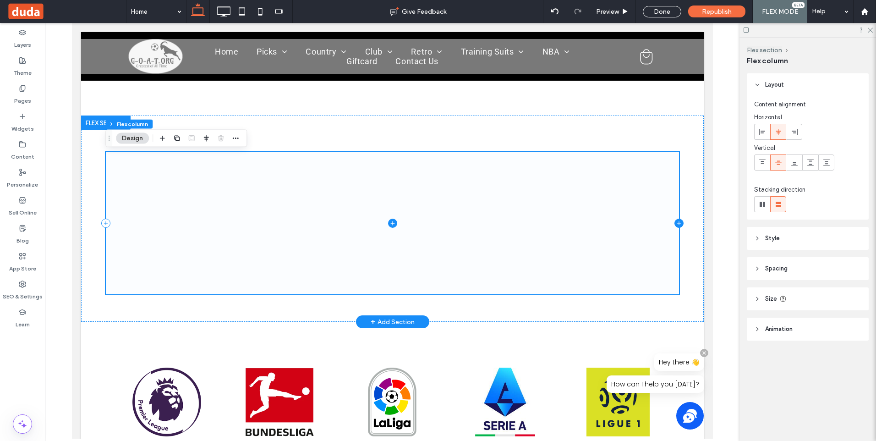
click at [674, 224] on icon at bounding box center [678, 222] width 9 height 9
type input "**"
type input "***"
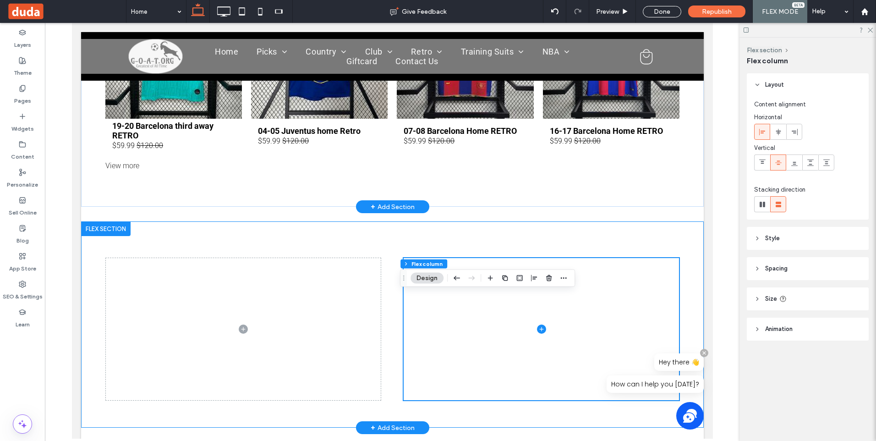
scroll to position [583, 0]
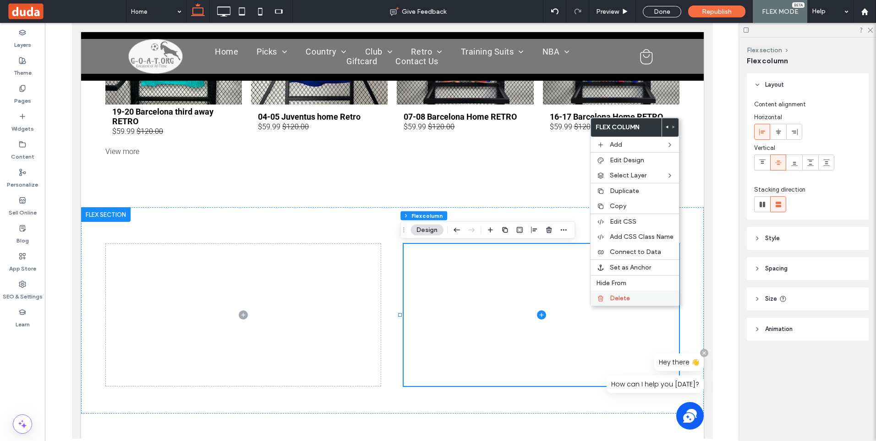
click at [622, 302] on div "Delete" at bounding box center [634, 297] width 88 height 15
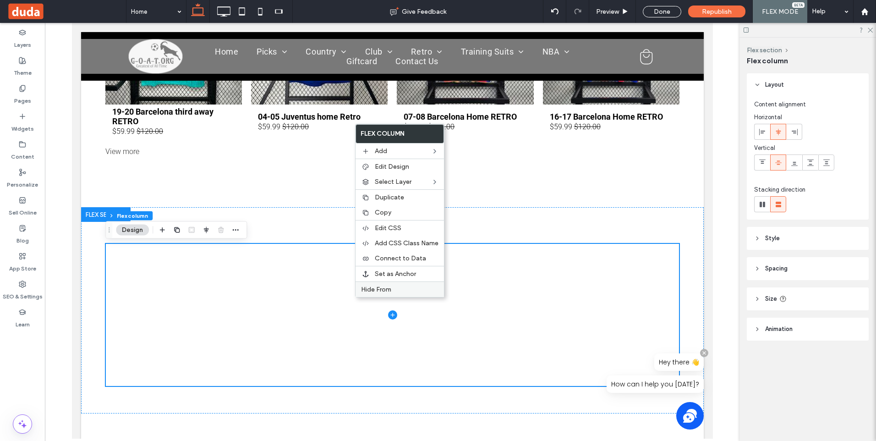
click at [387, 285] on div "Hide From" at bounding box center [399, 289] width 88 height 16
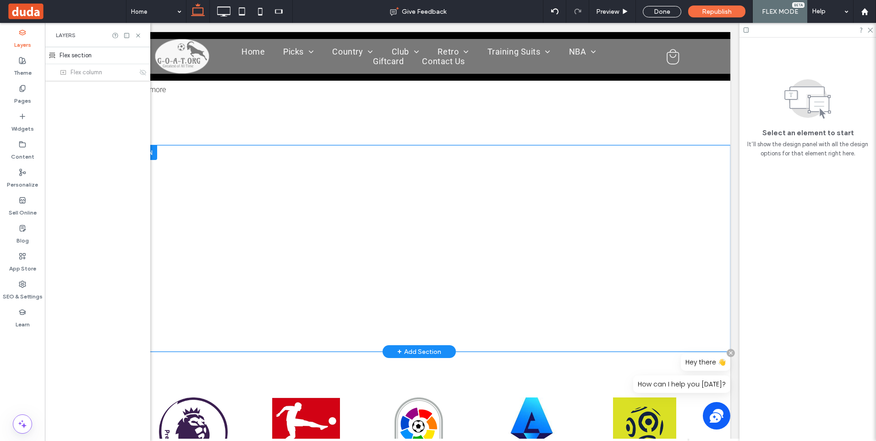
scroll to position [629, 0]
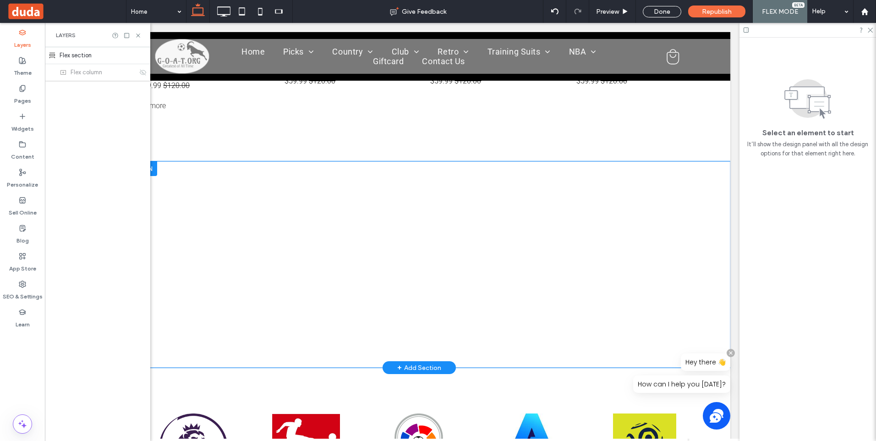
click at [430, 238] on div at bounding box center [419, 264] width 622 height 206
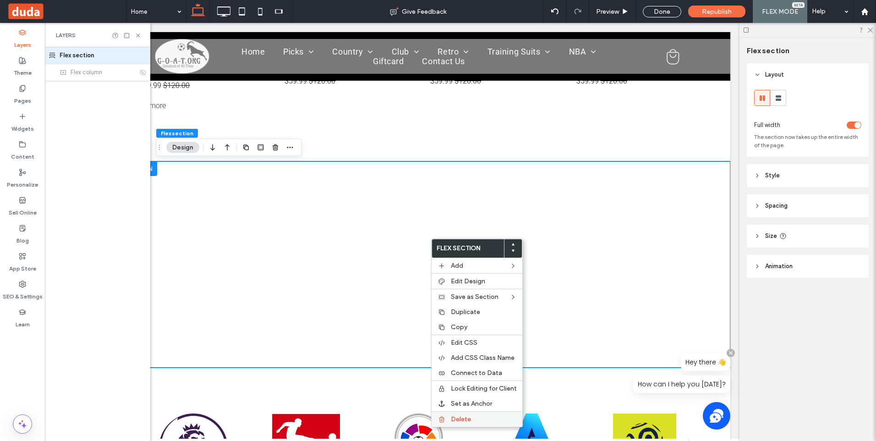
click at [464, 420] on span "Delete" at bounding box center [461, 419] width 20 height 8
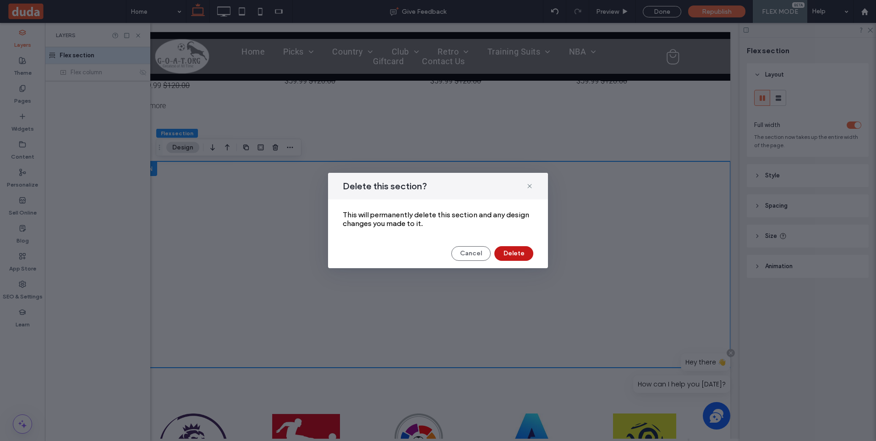
click at [510, 252] on button "Delete" at bounding box center [513, 253] width 39 height 15
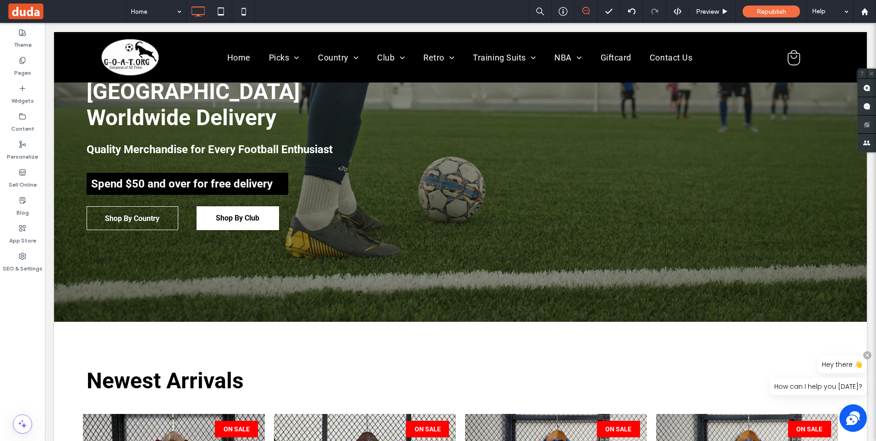
scroll to position [0, 0]
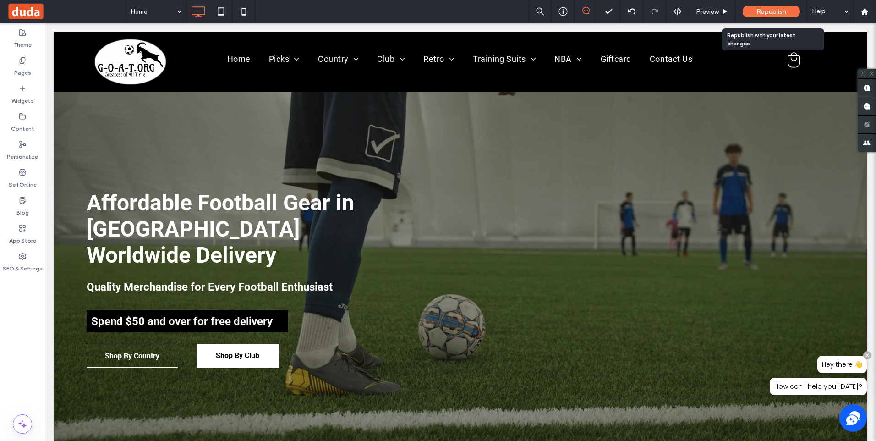
click at [766, 11] on span "Republish" at bounding box center [771, 12] width 30 height 8
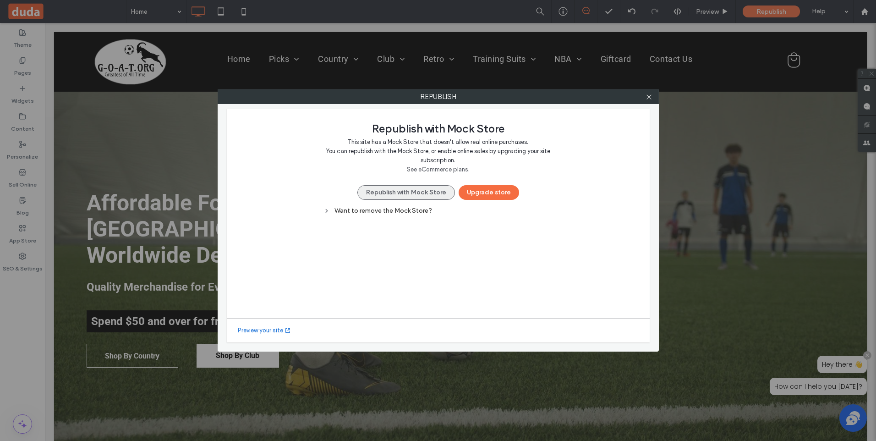
click at [401, 190] on button "Republish with Mock Store" at bounding box center [406, 192] width 98 height 15
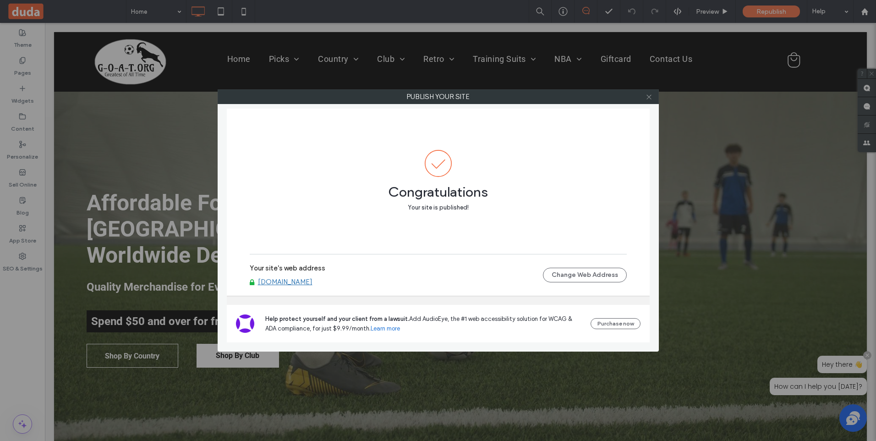
click at [650, 96] on icon at bounding box center [648, 96] width 7 height 7
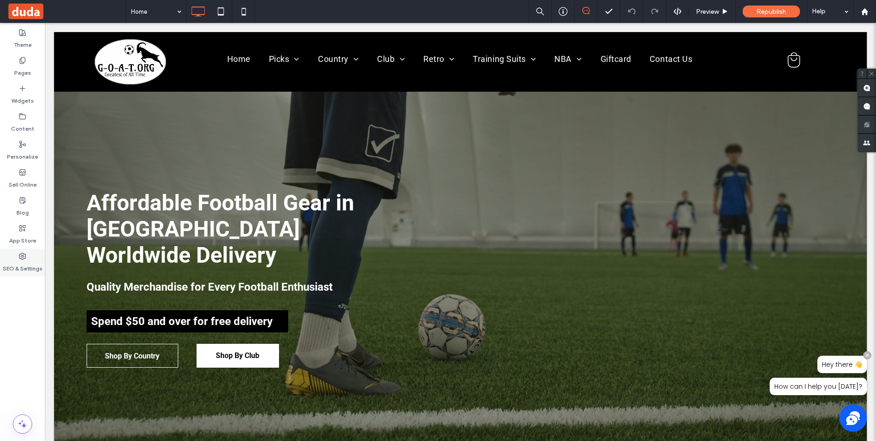
click at [16, 261] on label "SEO & Settings" at bounding box center [23, 266] width 40 height 13
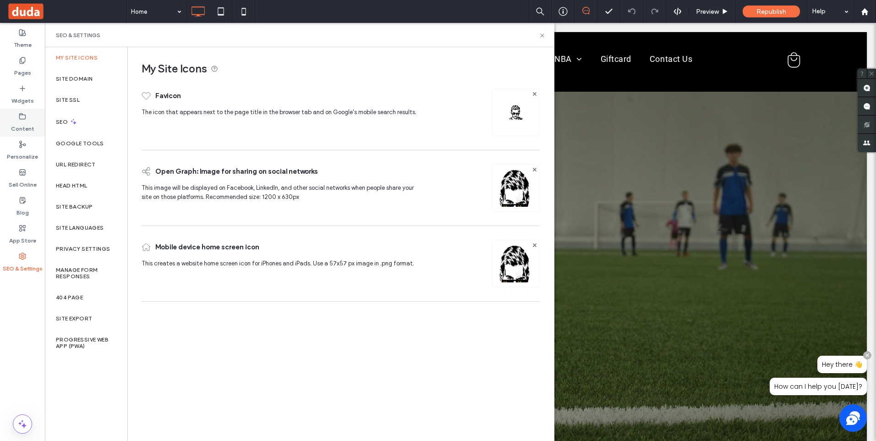
click at [27, 123] on label "Content" at bounding box center [22, 126] width 23 height 13
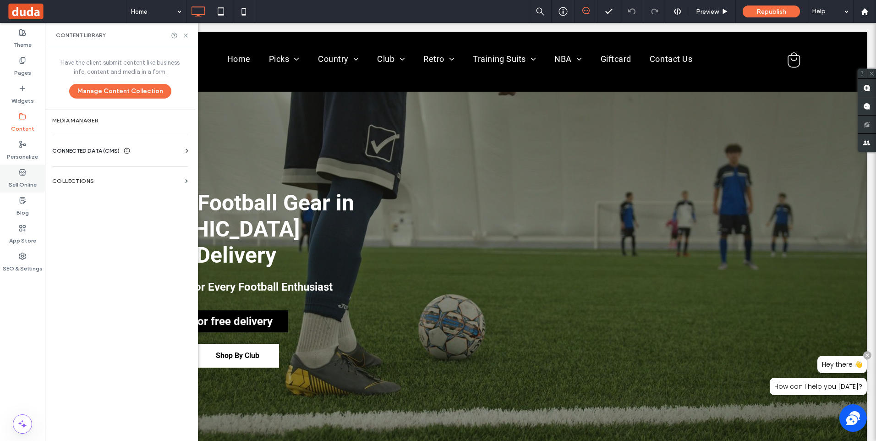
click at [23, 175] on use at bounding box center [22, 171] width 6 height 5
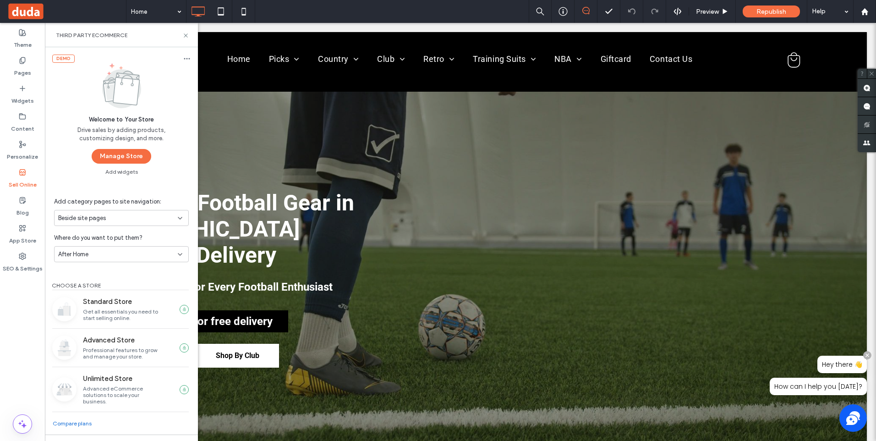
click at [352, 8] on div "Home Preview Republish Help" at bounding box center [501, 11] width 750 height 23
